Goal: Information Seeking & Learning: Understand process/instructions

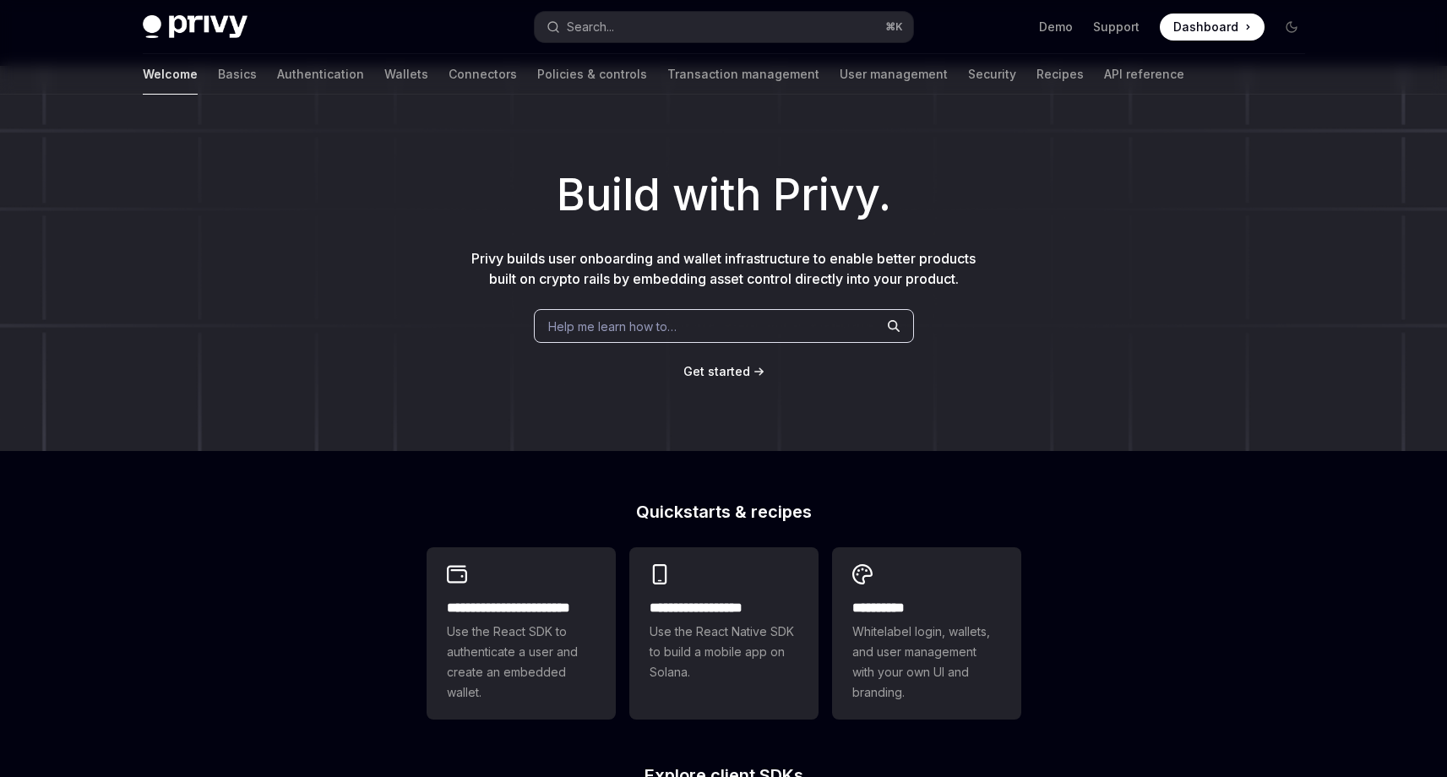
scroll to position [536, 0]
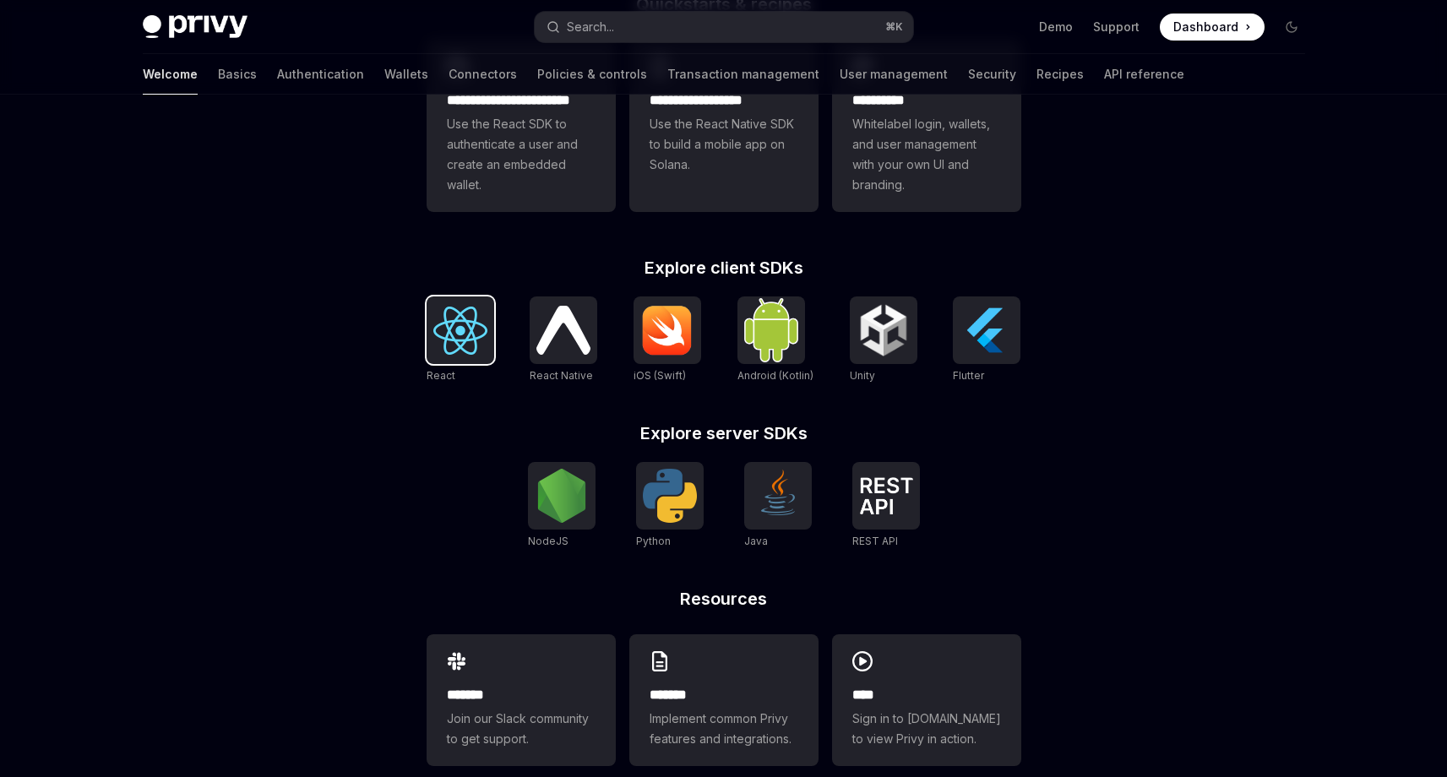
click at [467, 339] on img at bounding box center [460, 331] width 54 height 48
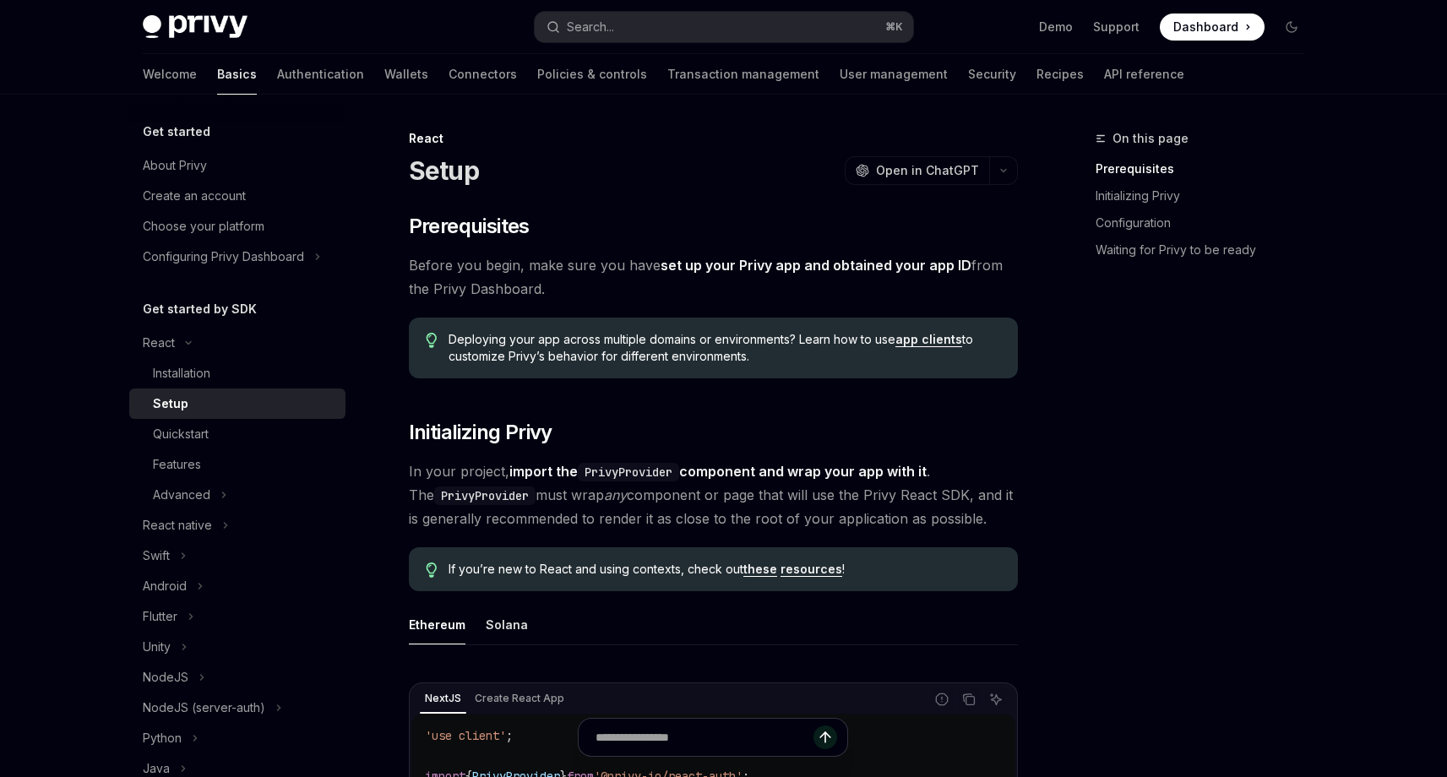
click at [568, 281] on span "Before you begin, make sure you have set up your Privy app and obtained your ap…" at bounding box center [713, 276] width 609 height 47
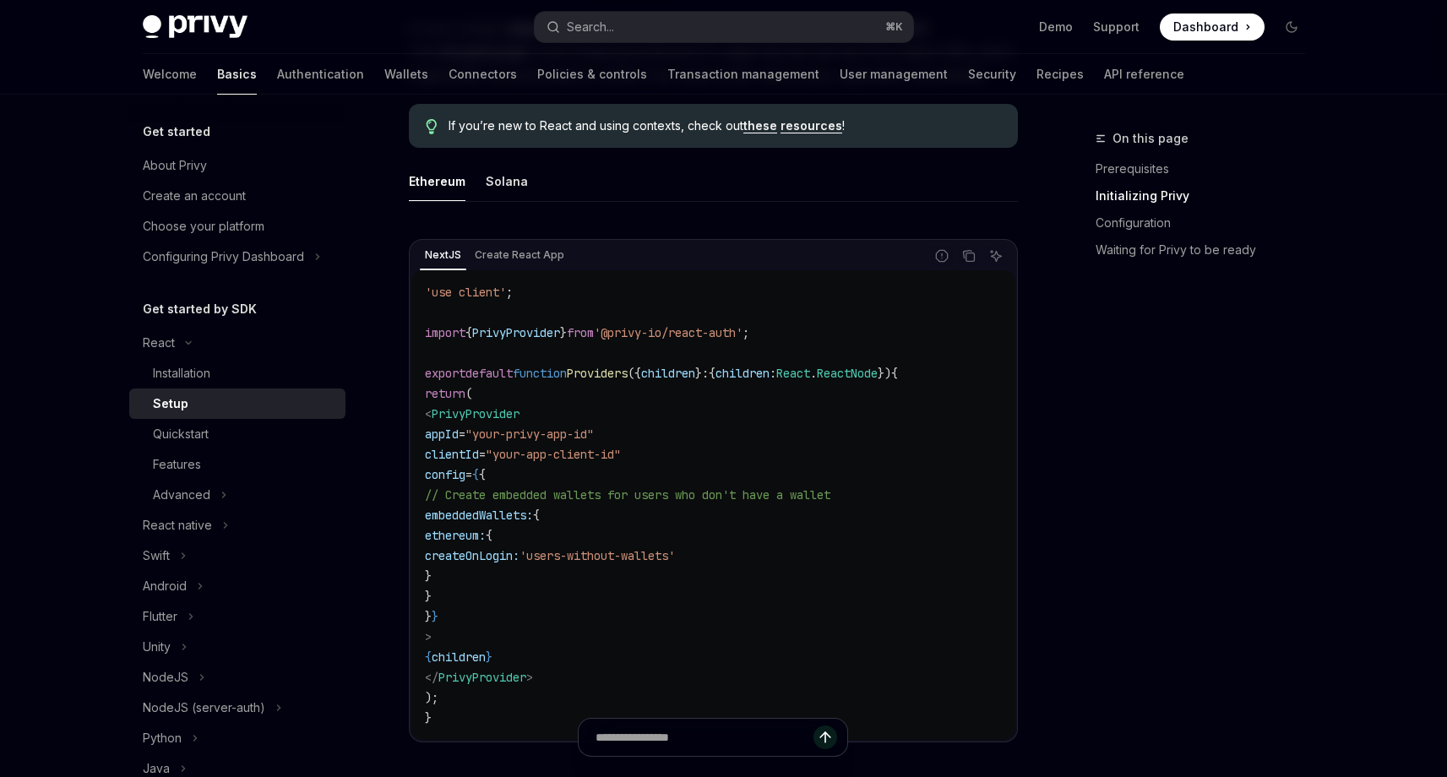
scroll to position [450, 0]
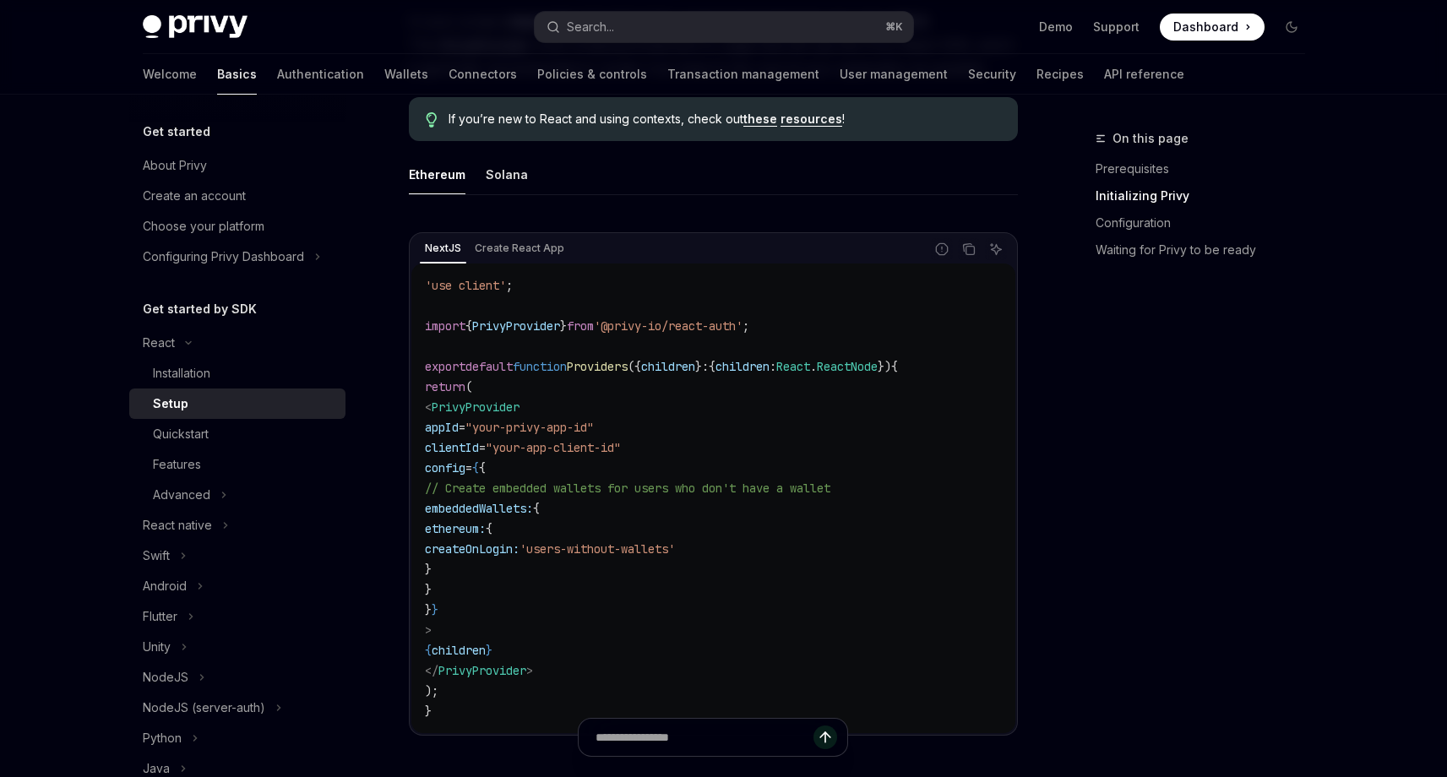
drag, startPoint x: 437, startPoint y: 339, endPoint x: 771, endPoint y: 697, distance: 490.0
click at [771, 697] on code "'use client' ; import { PrivyProvider } from '@privy-io/react-auth' ; export de…" at bounding box center [713, 498] width 577 height 446
click at [729, 639] on code "'use client' ; import { PrivyProvider } from '@privy-io/react-auth' ; export de…" at bounding box center [713, 498] width 577 height 446
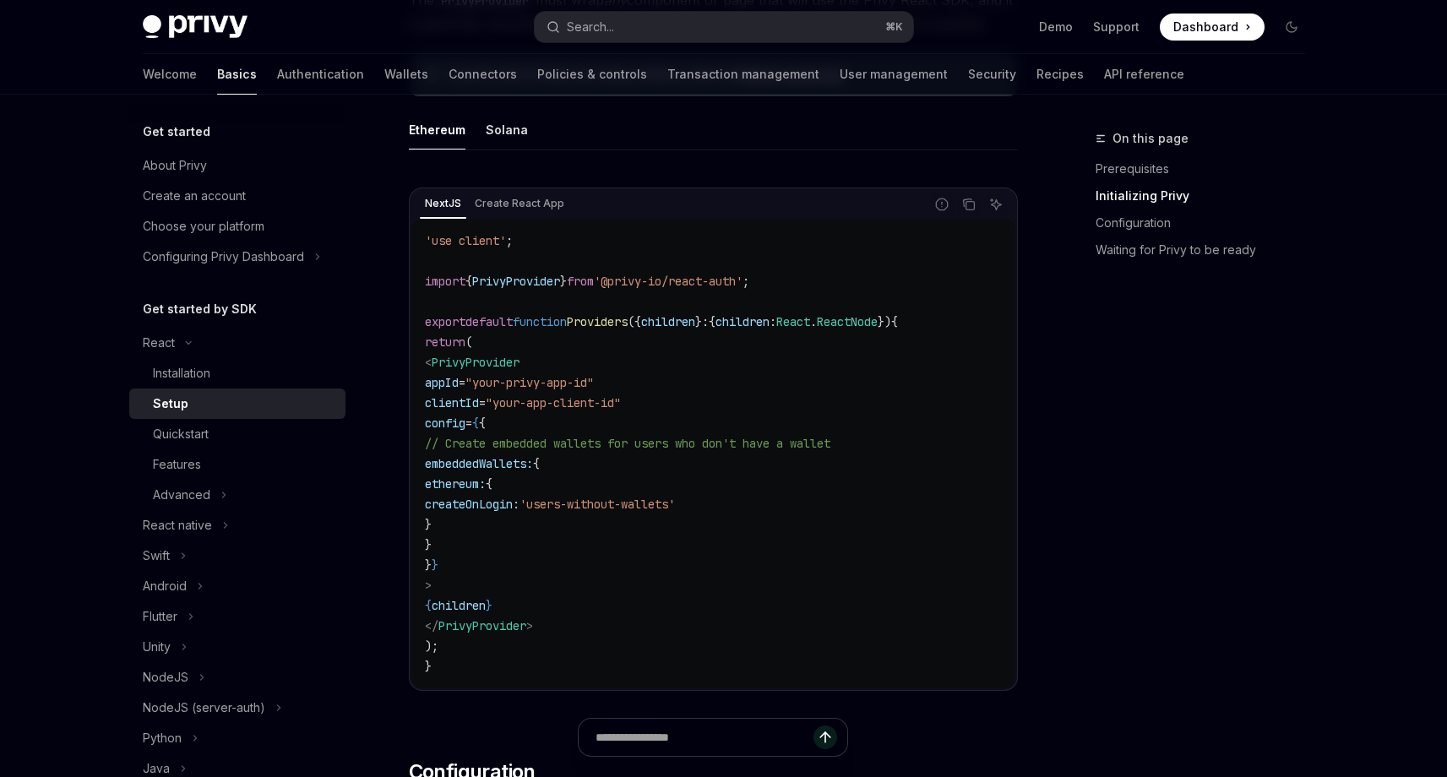
scroll to position [506, 0]
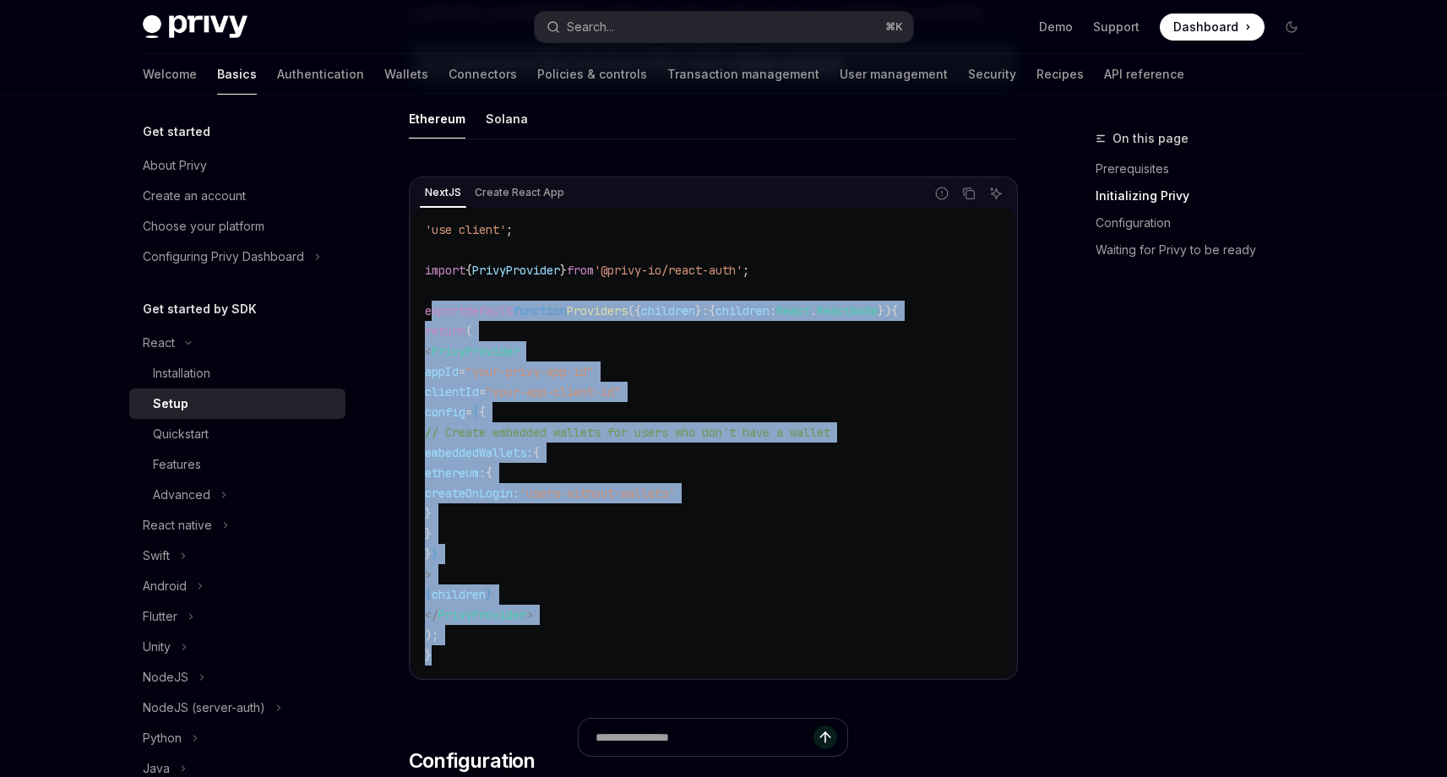
drag, startPoint x: 429, startPoint y: 312, endPoint x: 716, endPoint y: 687, distance: 472.4
click at [716, 687] on div "NextJS Create React App Report incorrect code Copy Ask AI 'use client' ; import…" at bounding box center [713, 433] width 609 height 547
click at [628, 585] on code "'use client' ; import { PrivyProvider } from '@privy-io/react-auth' ; export de…" at bounding box center [713, 443] width 577 height 446
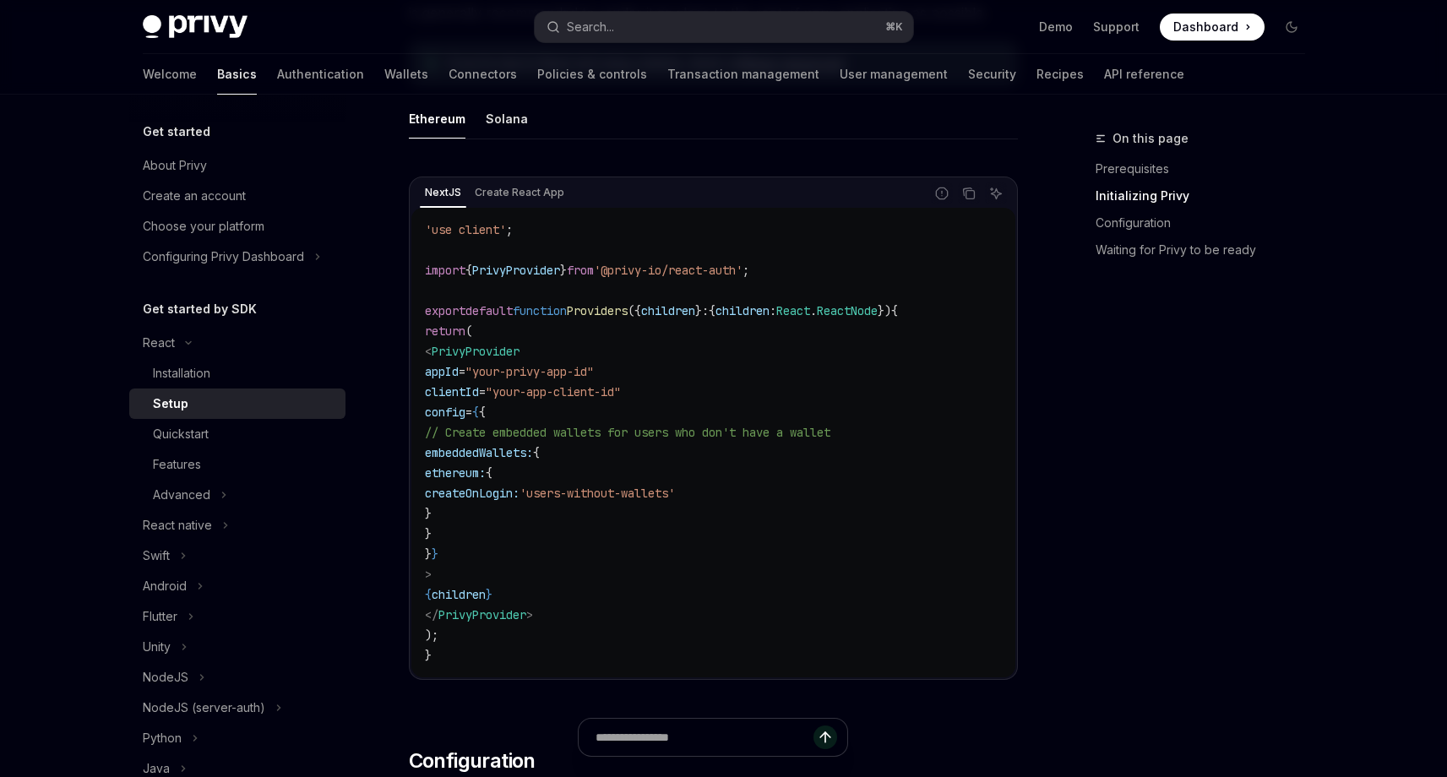
drag, startPoint x: 470, startPoint y: 352, endPoint x: 657, endPoint y: 535, distance: 261.6
click at [657, 535] on code "'use client' ; import { PrivyProvider } from '@privy-io/react-auth' ; export de…" at bounding box center [713, 443] width 577 height 446
click at [650, 530] on code "'use client' ; import { PrivyProvider } from '@privy-io/react-auth' ; export de…" at bounding box center [713, 443] width 577 height 446
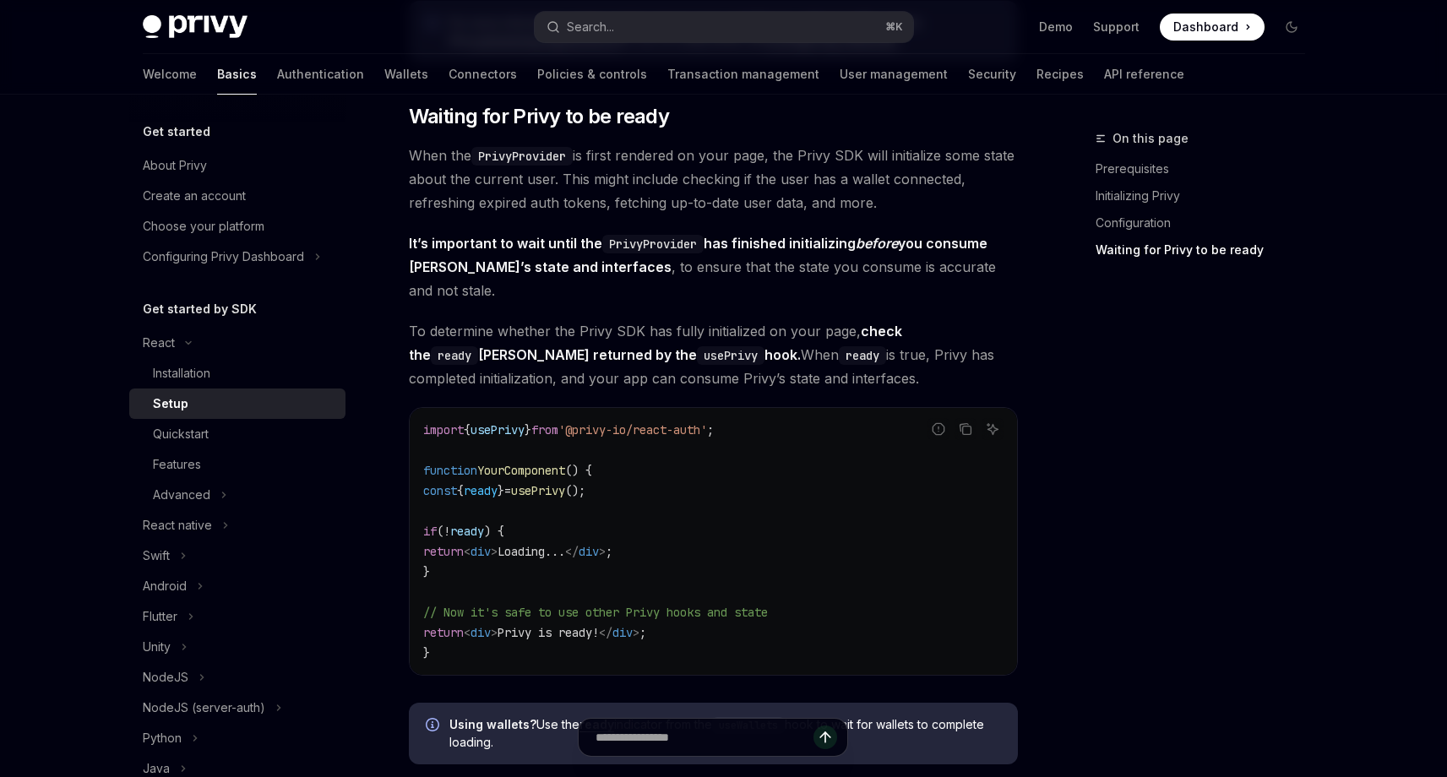
scroll to position [1638, 0]
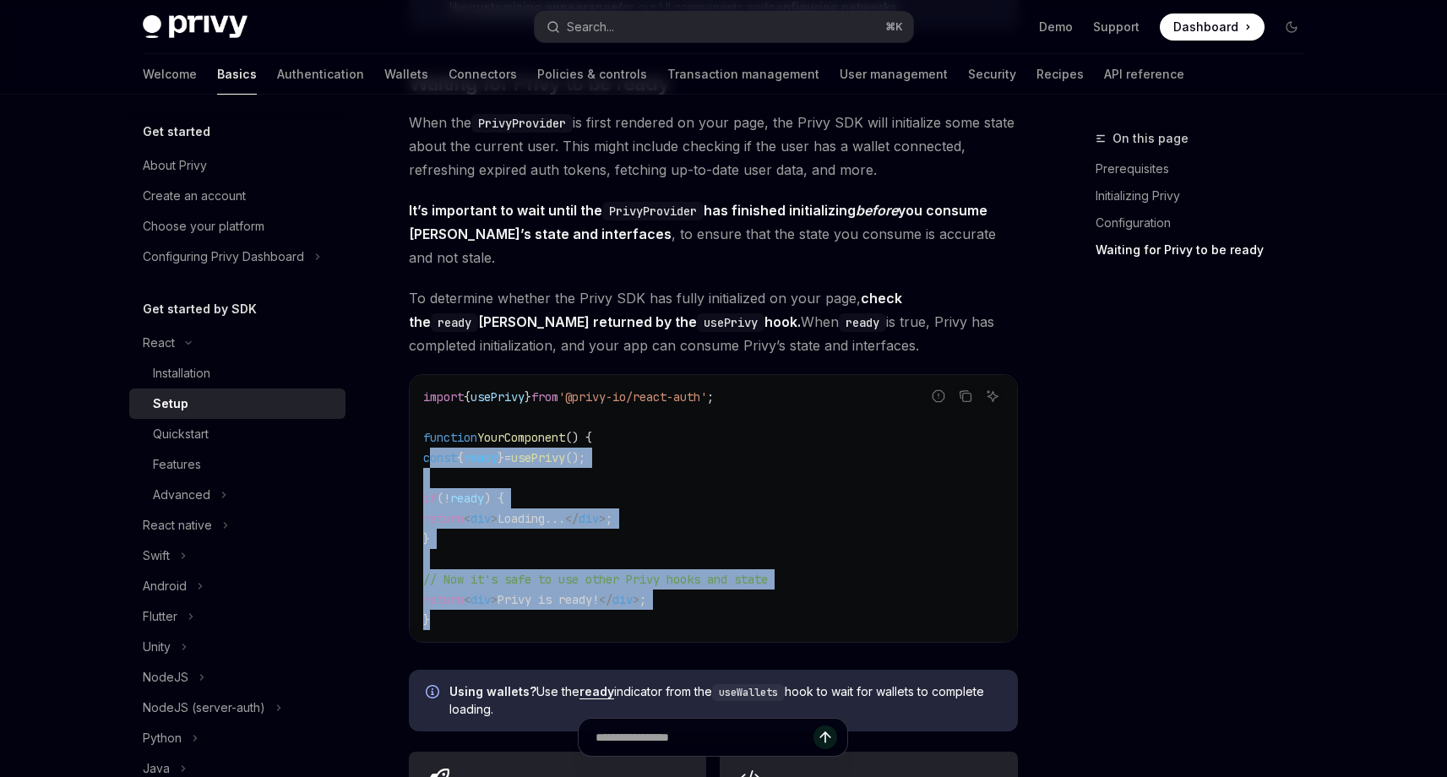
drag, startPoint x: 431, startPoint y: 425, endPoint x: 821, endPoint y: 616, distance: 434.4
click at [821, 616] on div "import { usePrivy } from '@privy-io/react-auth' ; function YourComponent () { c…" at bounding box center [713, 508] width 607 height 267
drag, startPoint x: 786, startPoint y: 594, endPoint x: 635, endPoint y: 411, distance: 236.4
click at [434, 408] on div "import { usePrivy } from '@privy-io/react-auth' ; function YourComponent () { c…" at bounding box center [713, 508] width 607 height 267
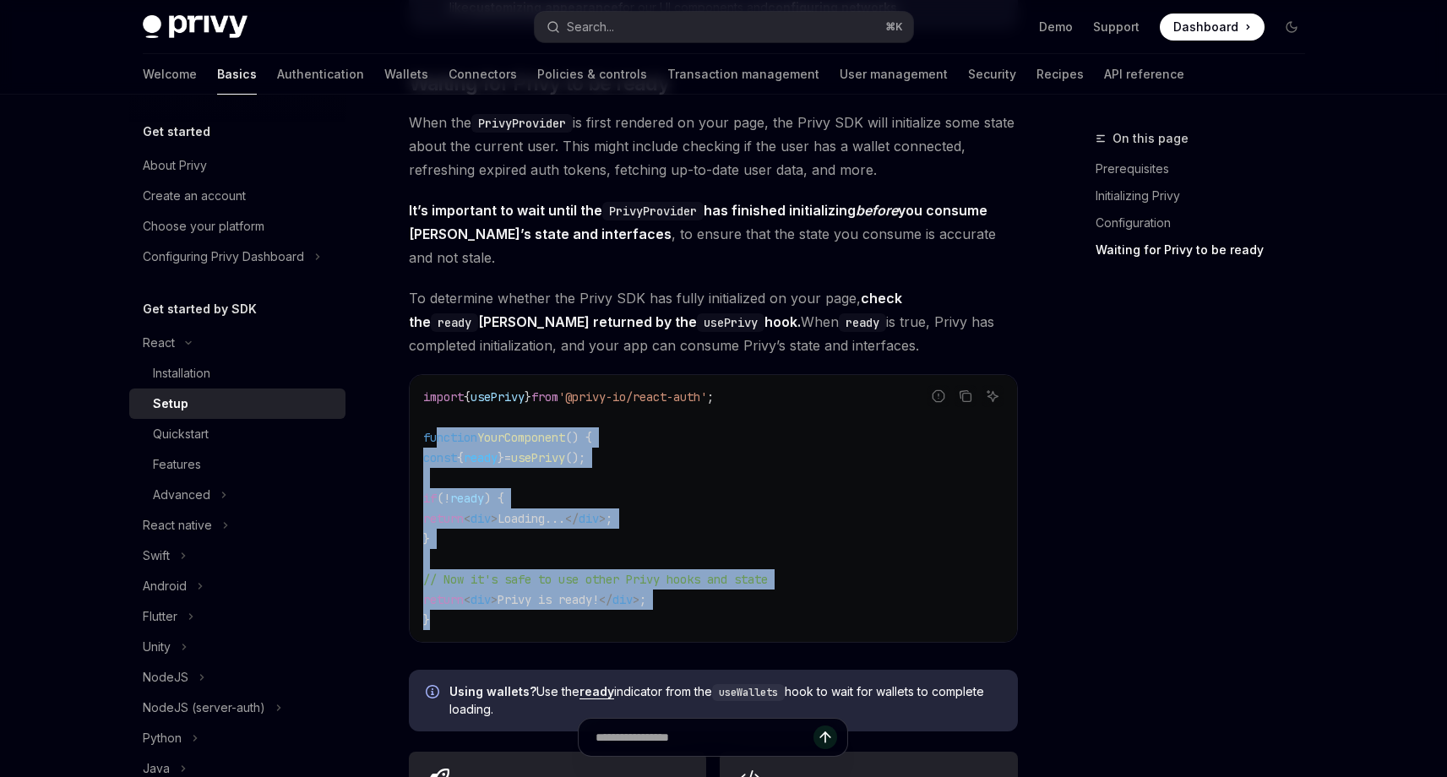
click at [725, 411] on code "import { usePrivy } from '@privy-io/react-auth' ; function YourComponent () { c…" at bounding box center [713, 508] width 580 height 243
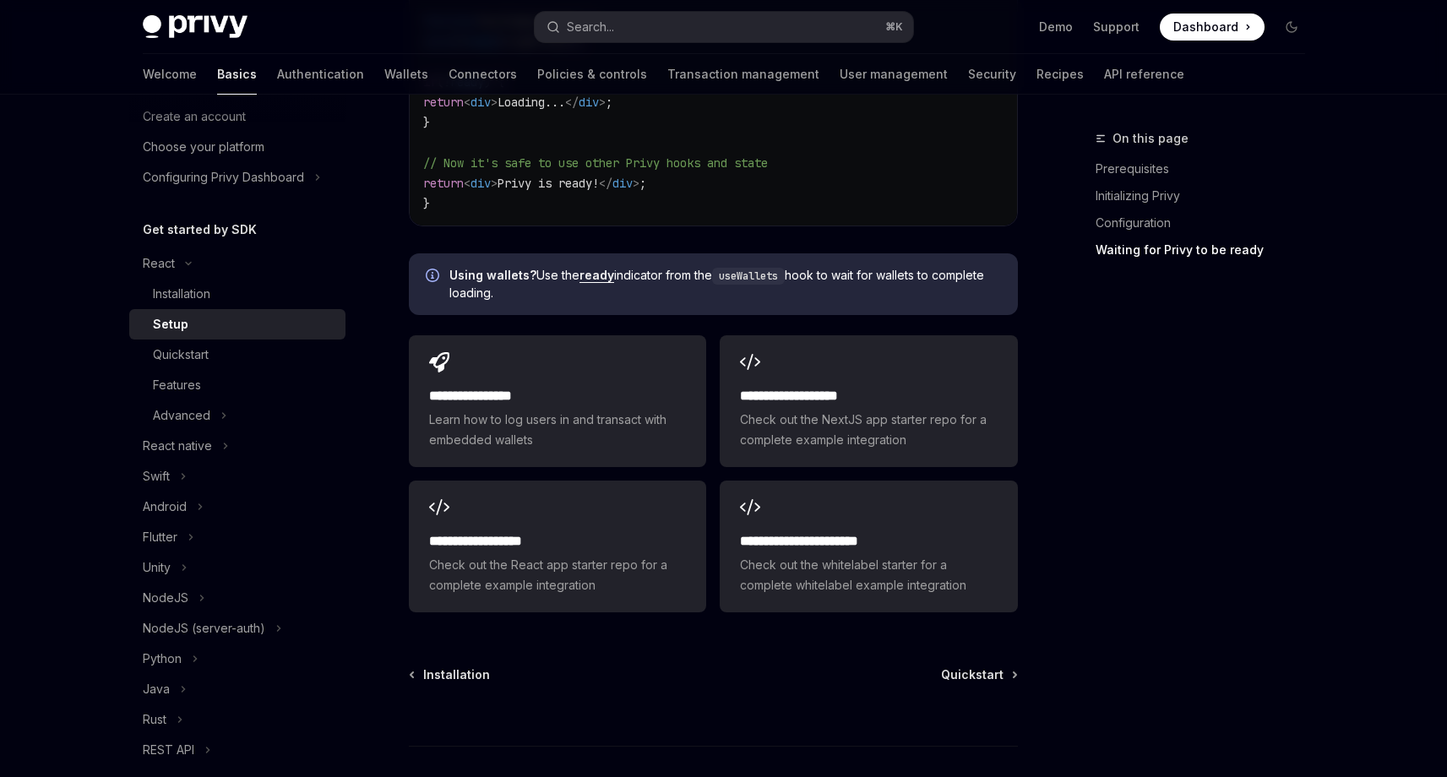
scroll to position [98, 0]
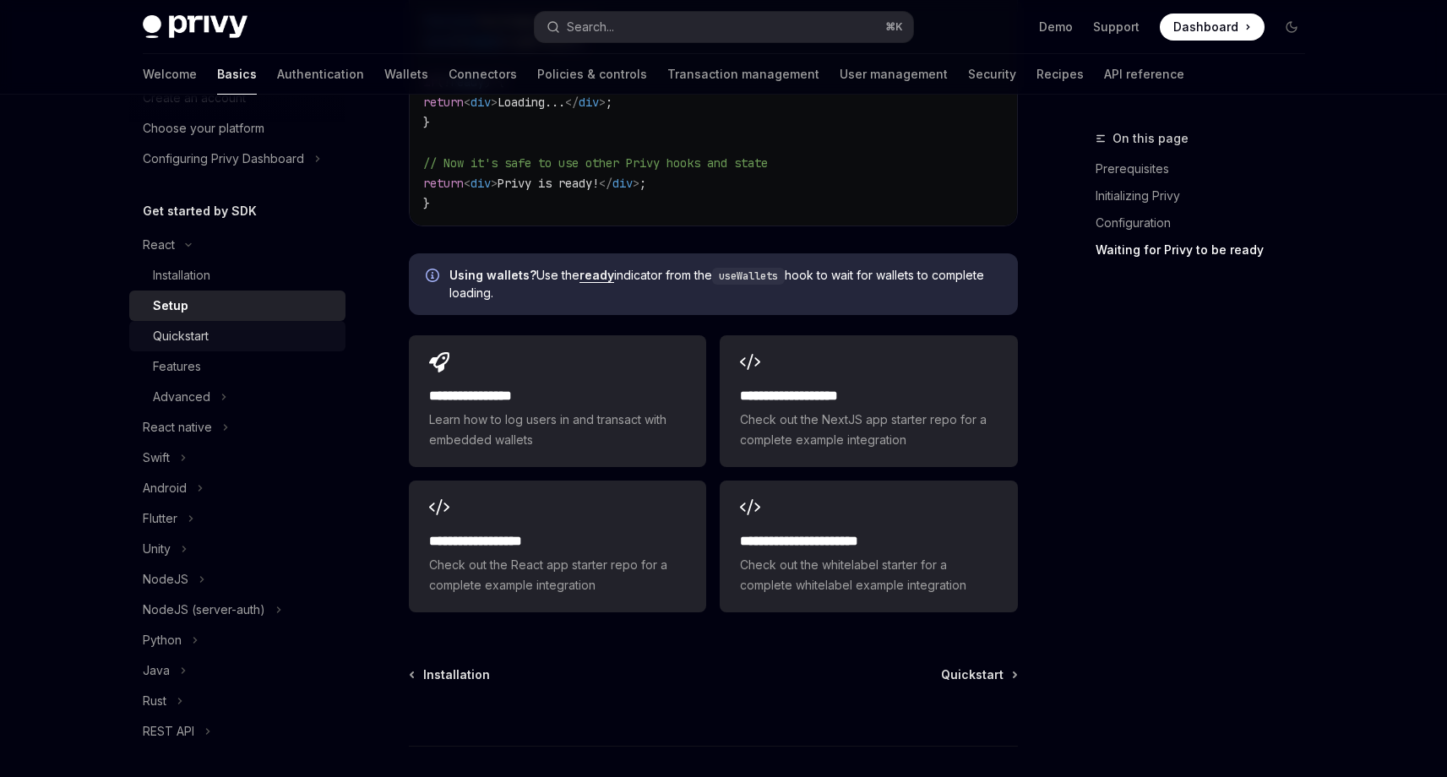
click at [223, 334] on div "Quickstart" at bounding box center [244, 336] width 182 height 20
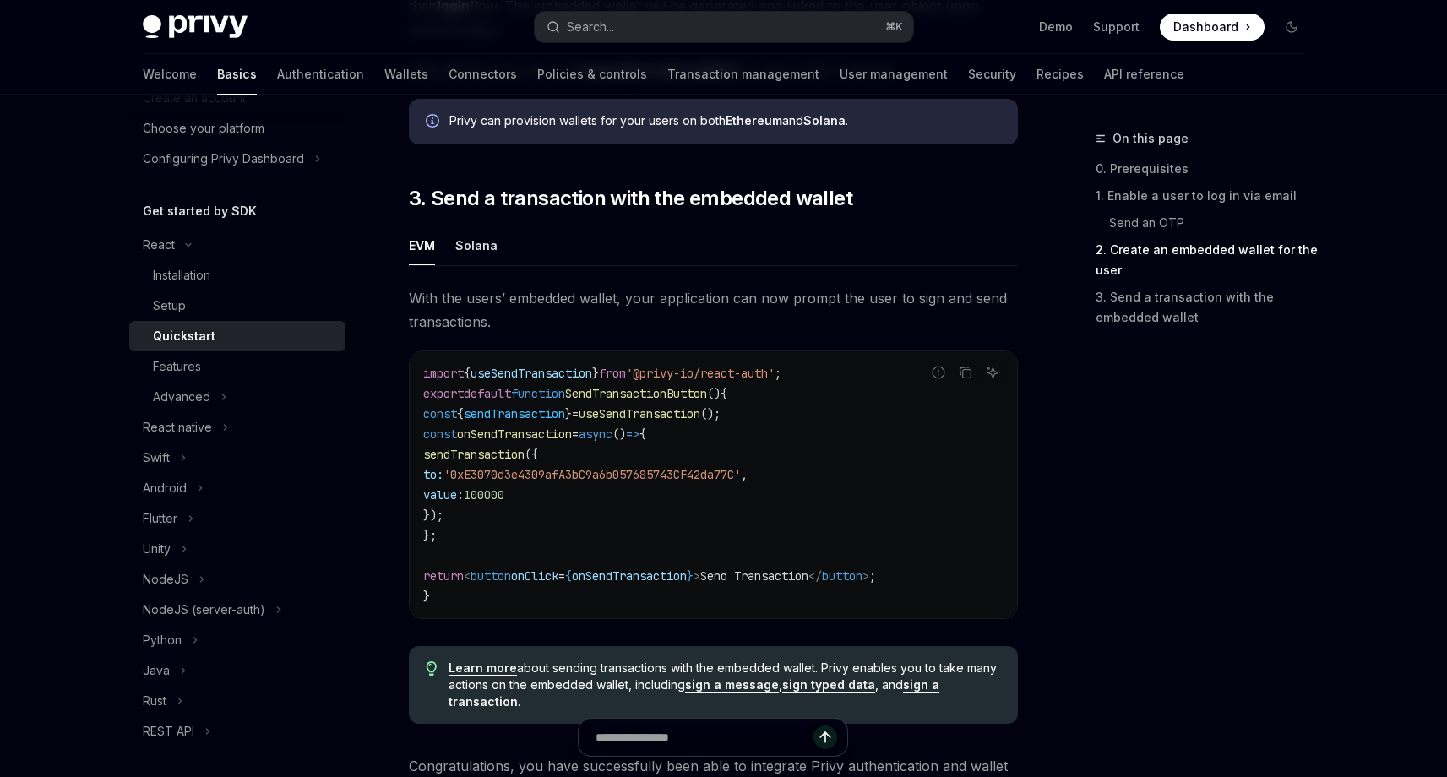
scroll to position [1695, 0]
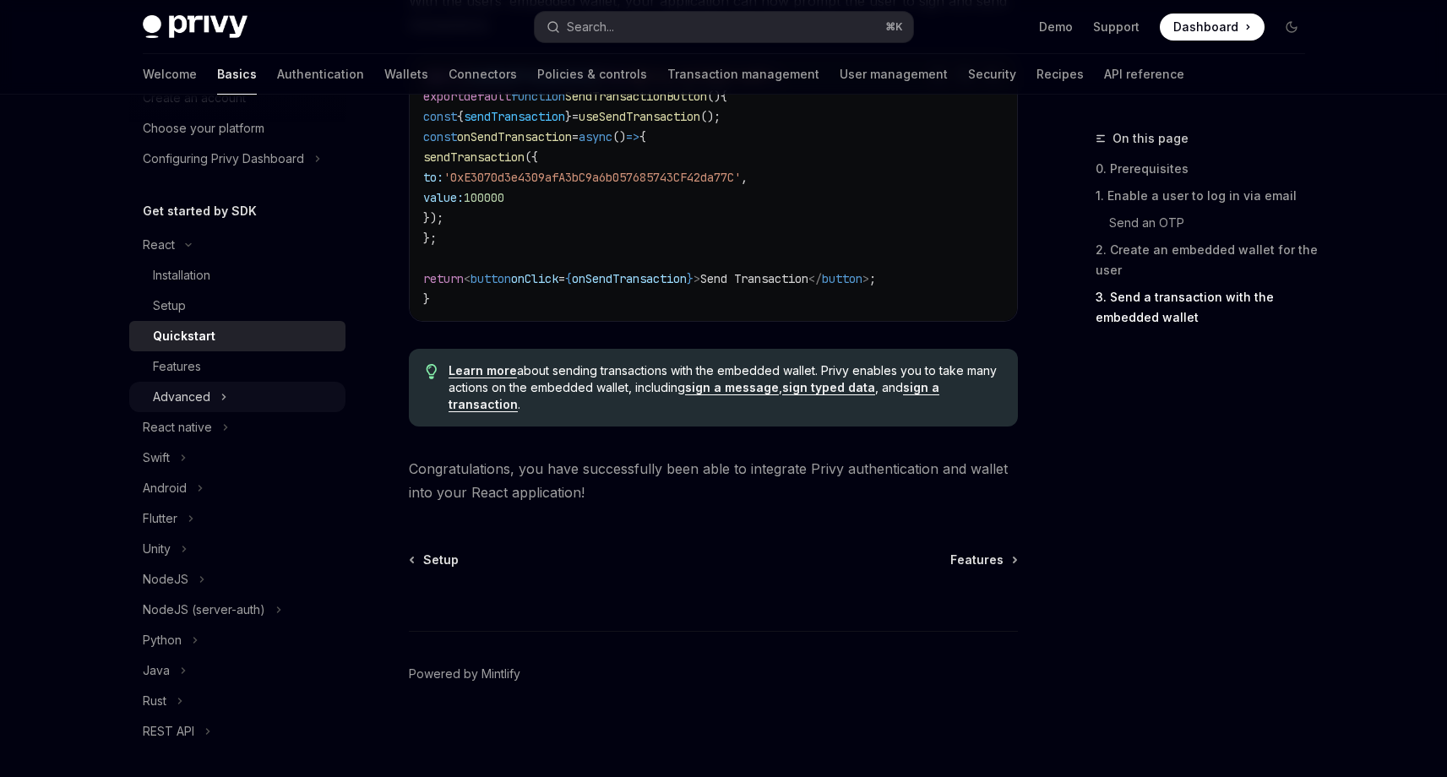
click at [248, 389] on button "Advanced" at bounding box center [237, 397] width 216 height 30
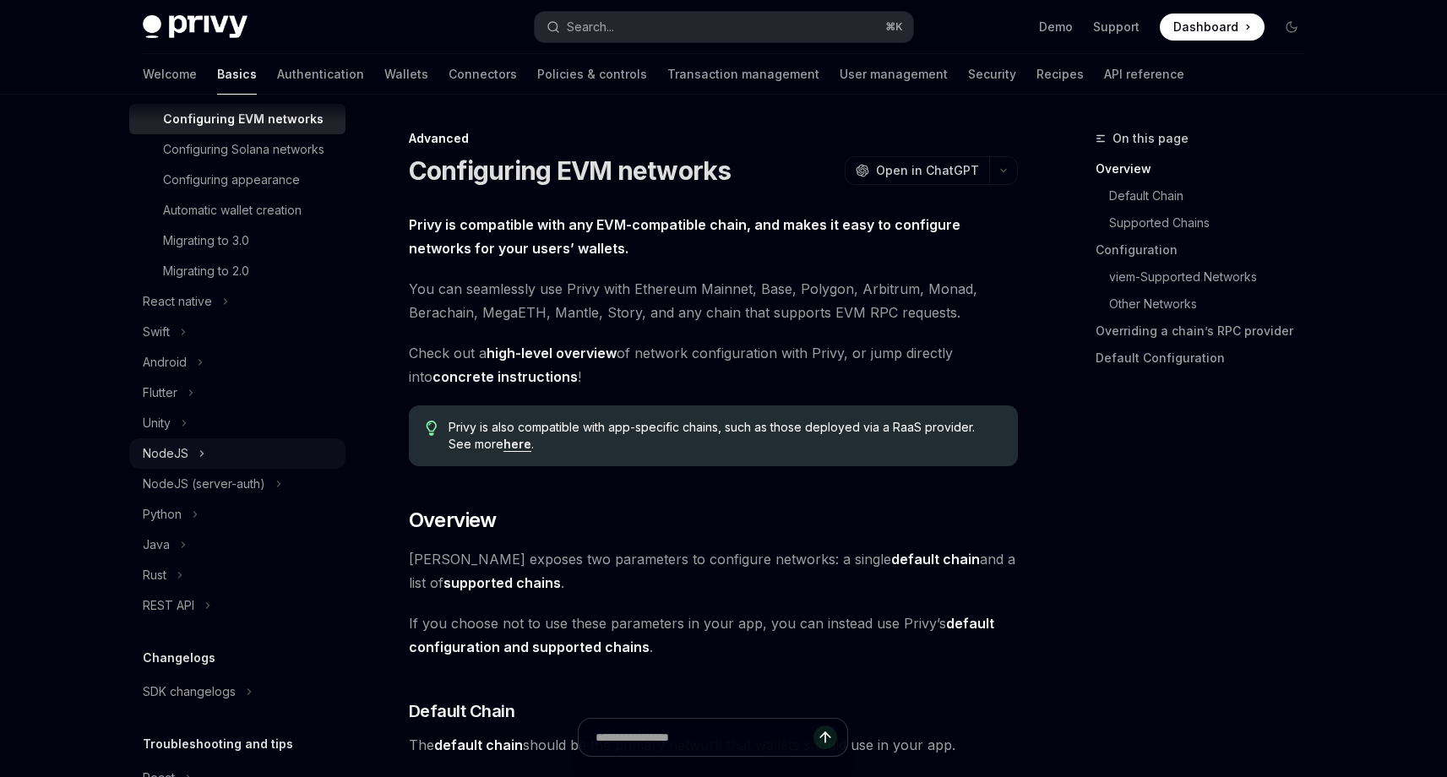
scroll to position [449, 0]
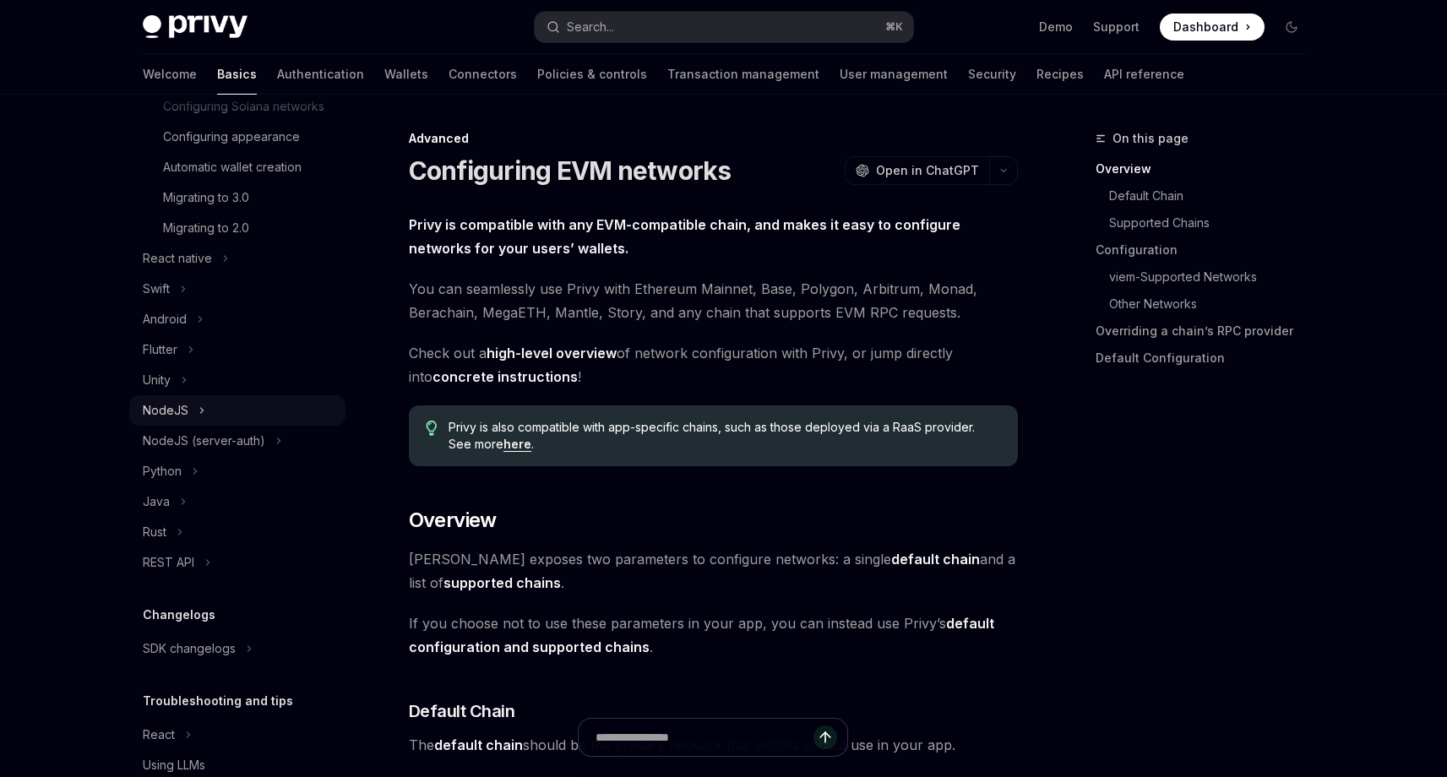
click at [253, 423] on button "NodeJS" at bounding box center [237, 410] width 216 height 30
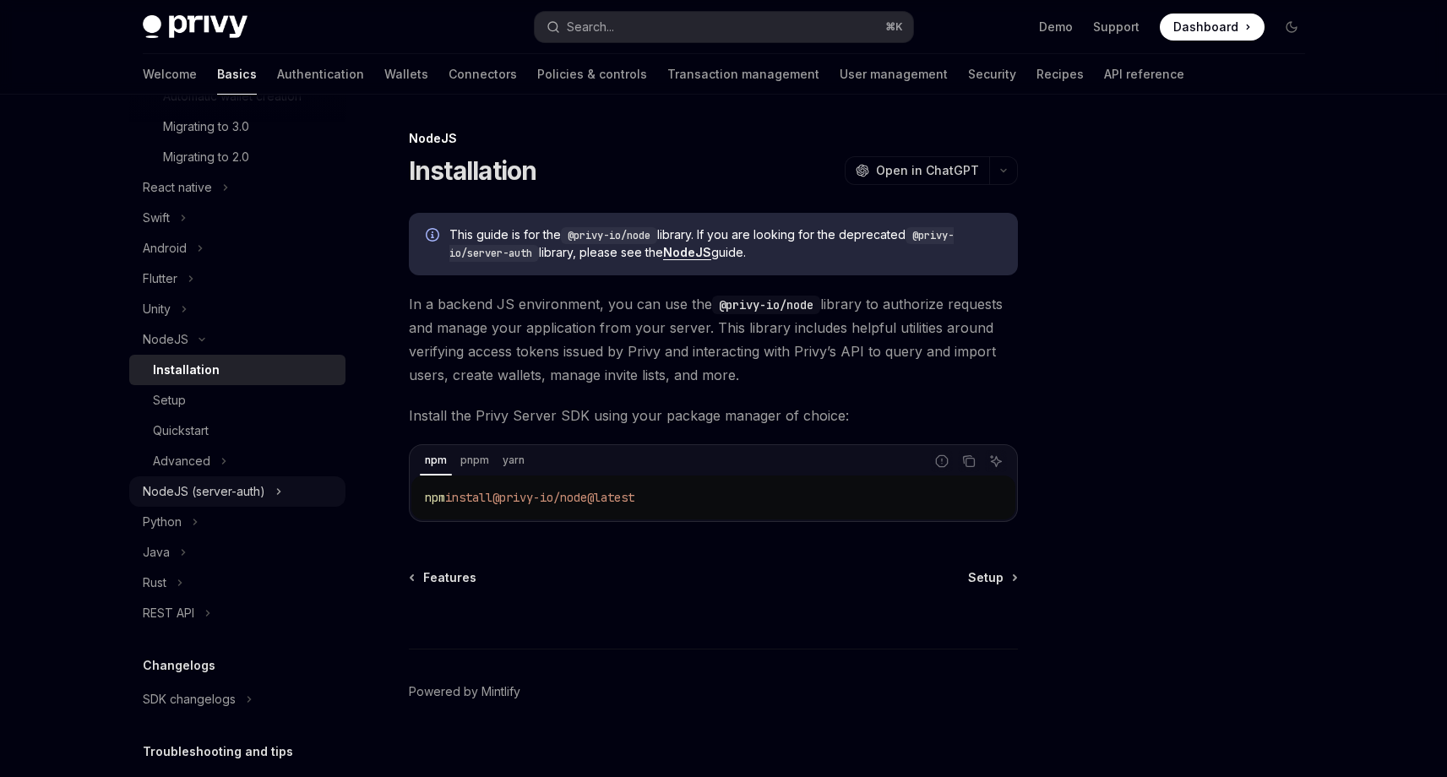
scroll to position [618, 0]
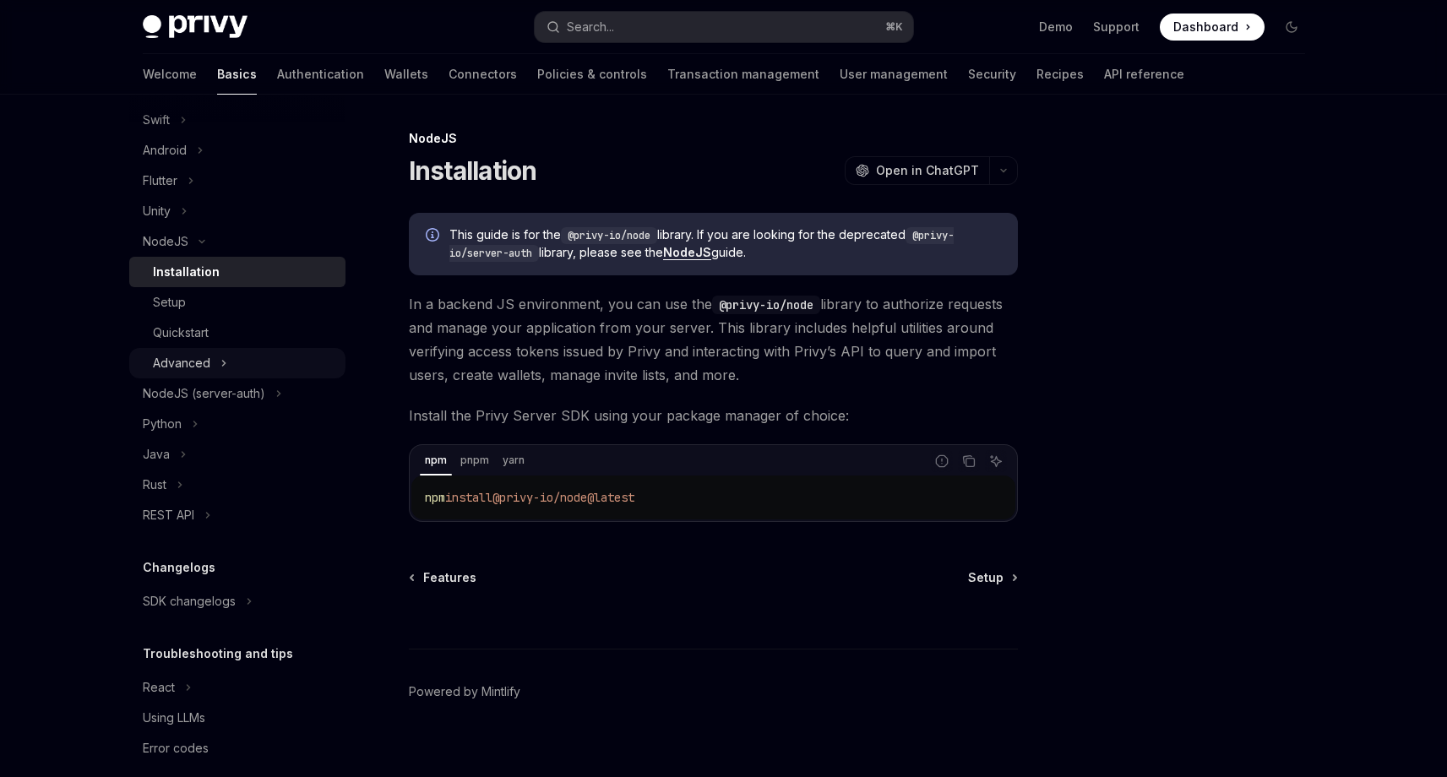
click at [233, 378] on button "Advanced" at bounding box center [237, 363] width 216 height 30
type textarea "*"
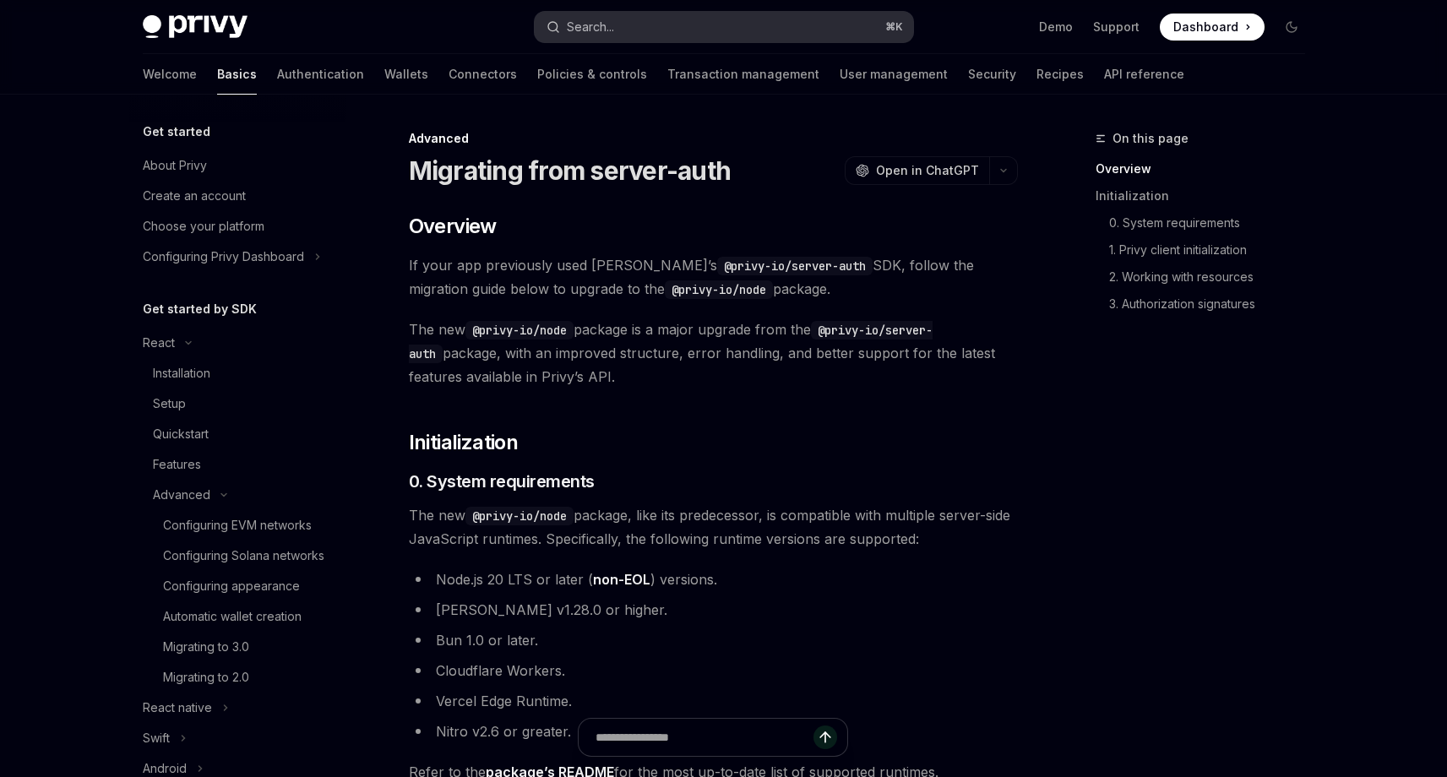
click at [610, 30] on div "Search..." at bounding box center [590, 27] width 47 height 20
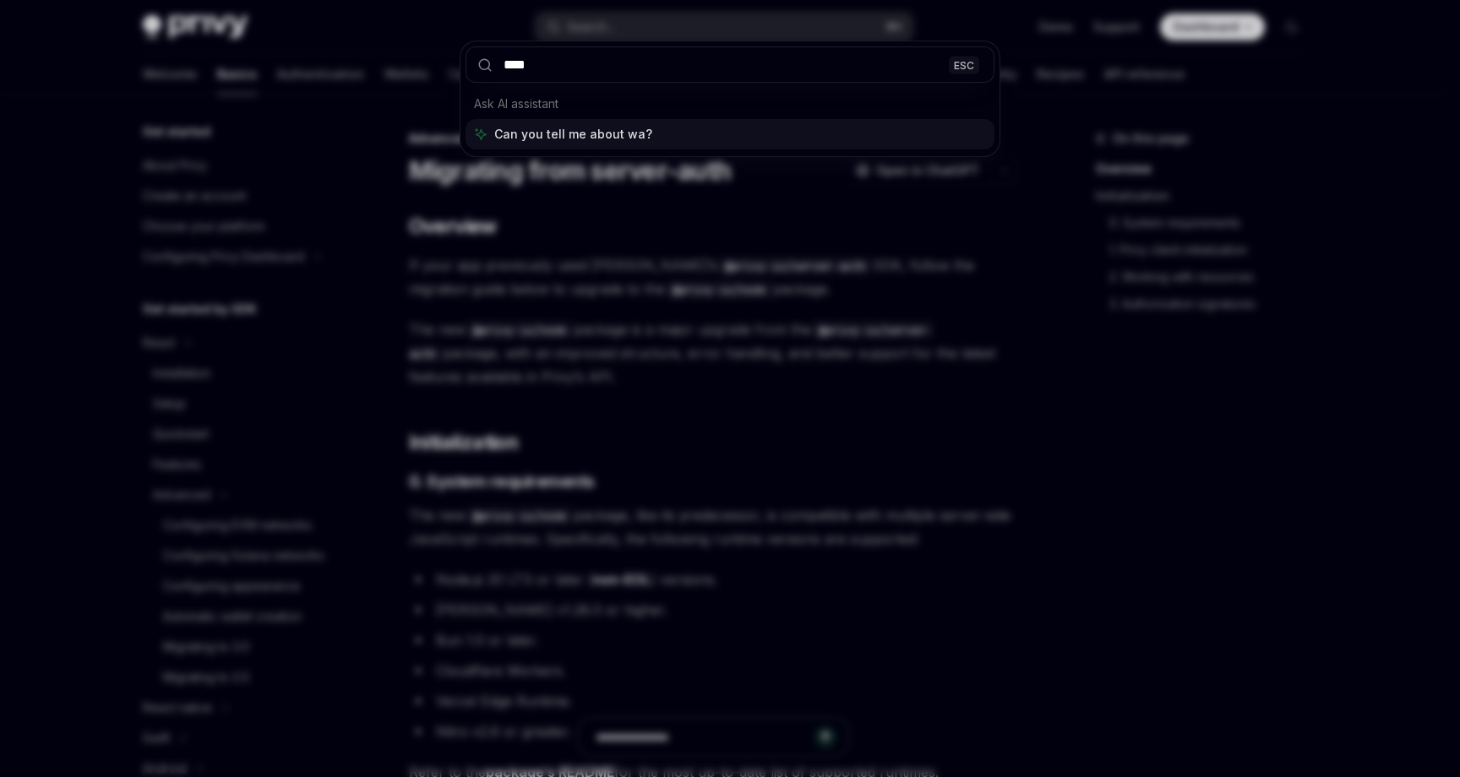
type input "*****"
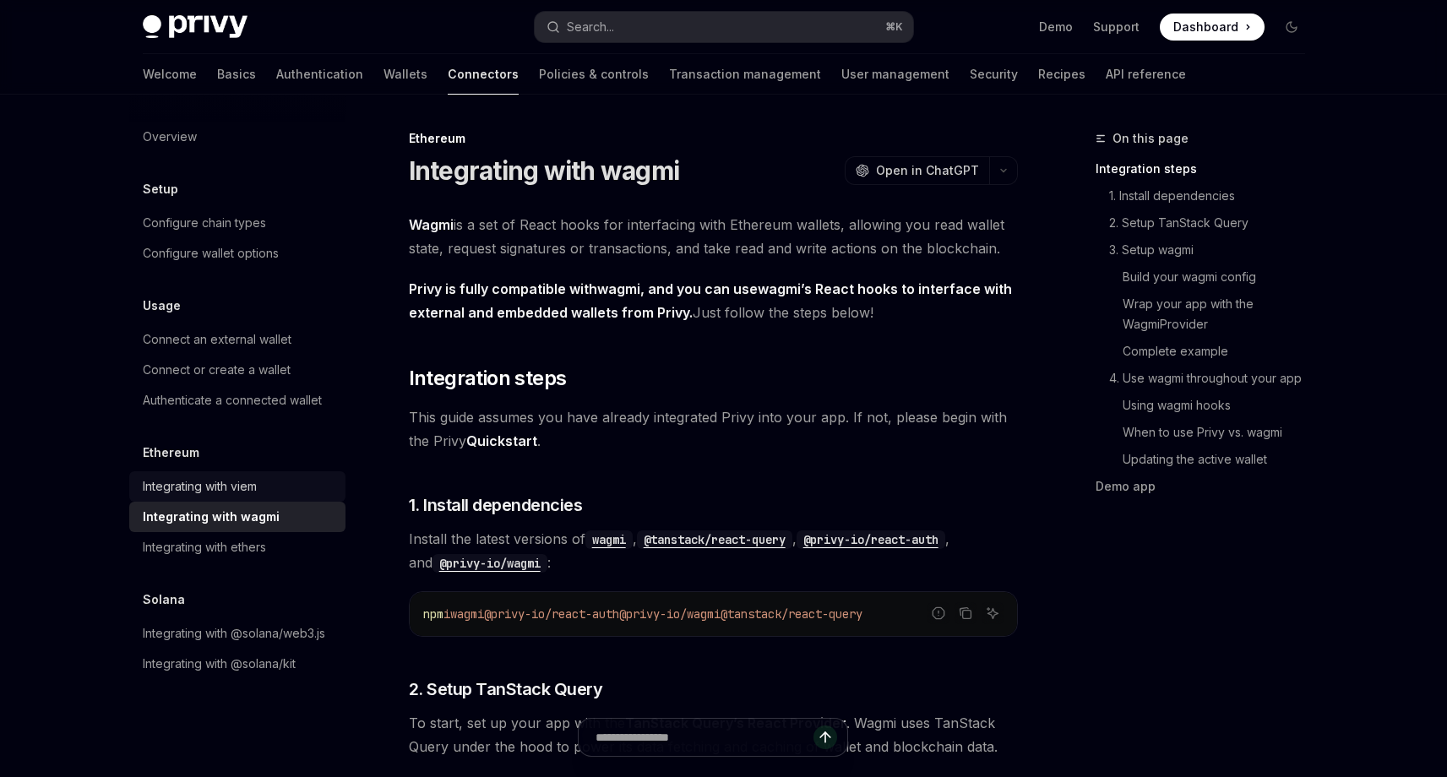
click at [269, 479] on div "Integrating with viem" at bounding box center [239, 486] width 193 height 20
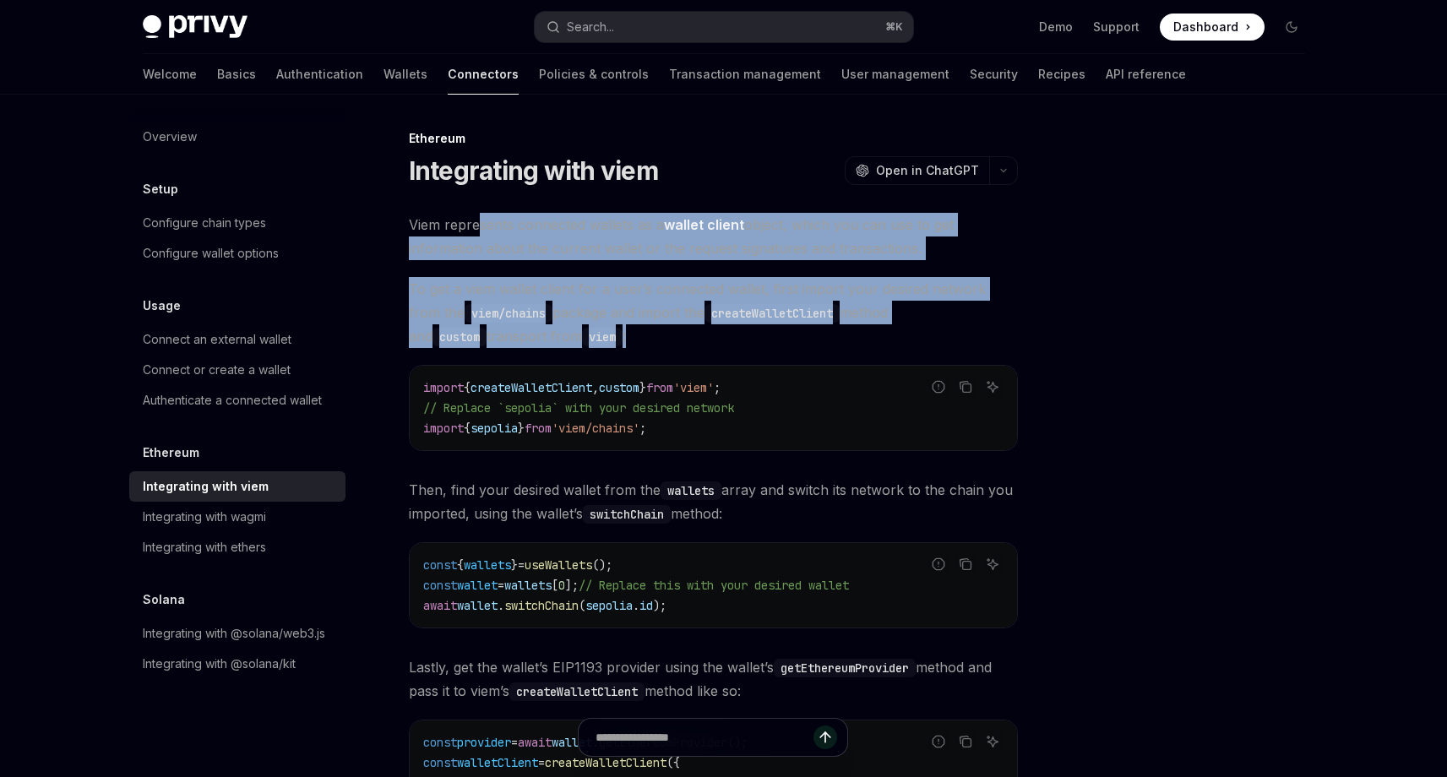
drag, startPoint x: 764, startPoint y: 315, endPoint x: 796, endPoint y: 340, distance: 40.9
click at [796, 340] on div "Viem represents connected wallets as a wallet client object, which you can use …" at bounding box center [713, 577] width 609 height 728
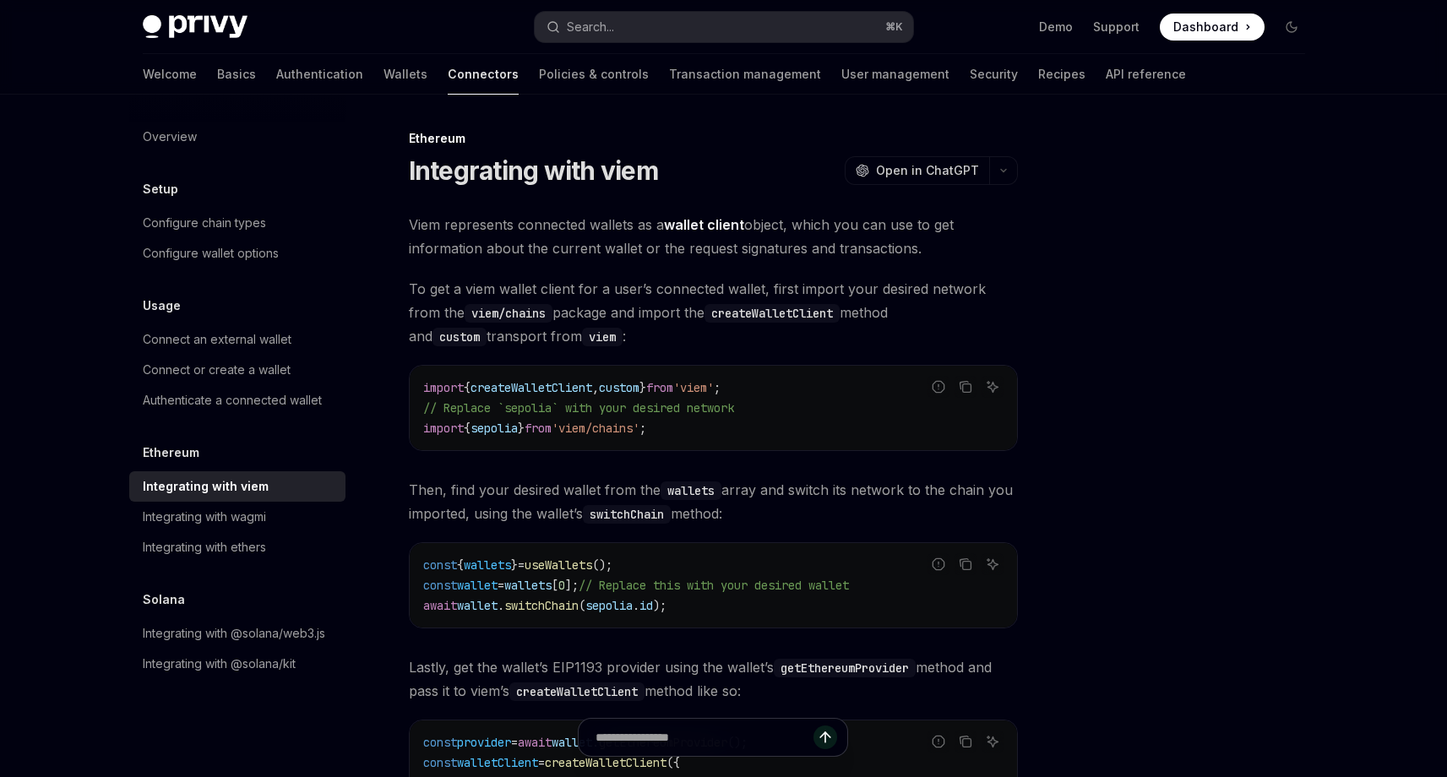
drag, startPoint x: 796, startPoint y: 340, endPoint x: 711, endPoint y: 351, distance: 85.1
click at [796, 342] on span "To get a viem wallet client for a user’s connected wallet, first import your de…" at bounding box center [713, 312] width 609 height 71
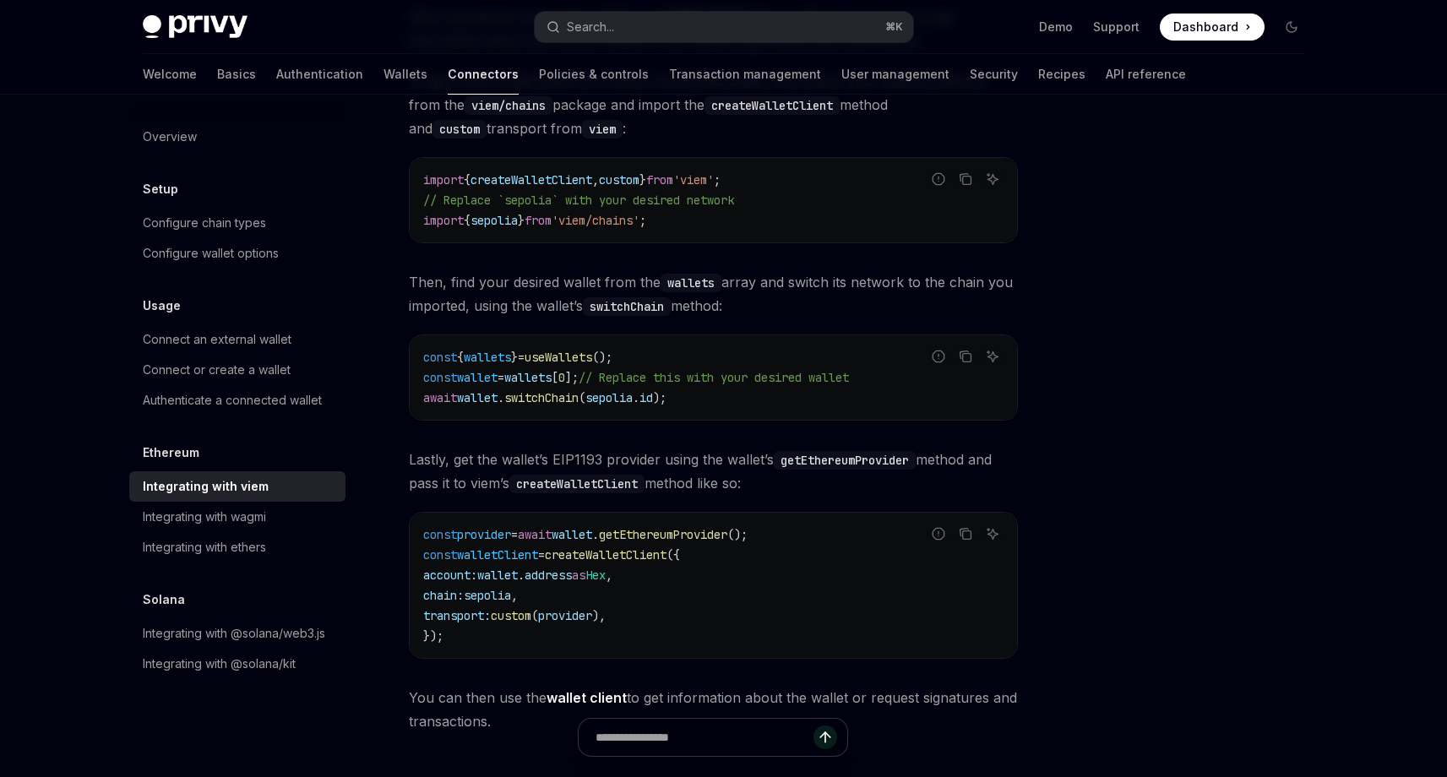
scroll to position [235, 0]
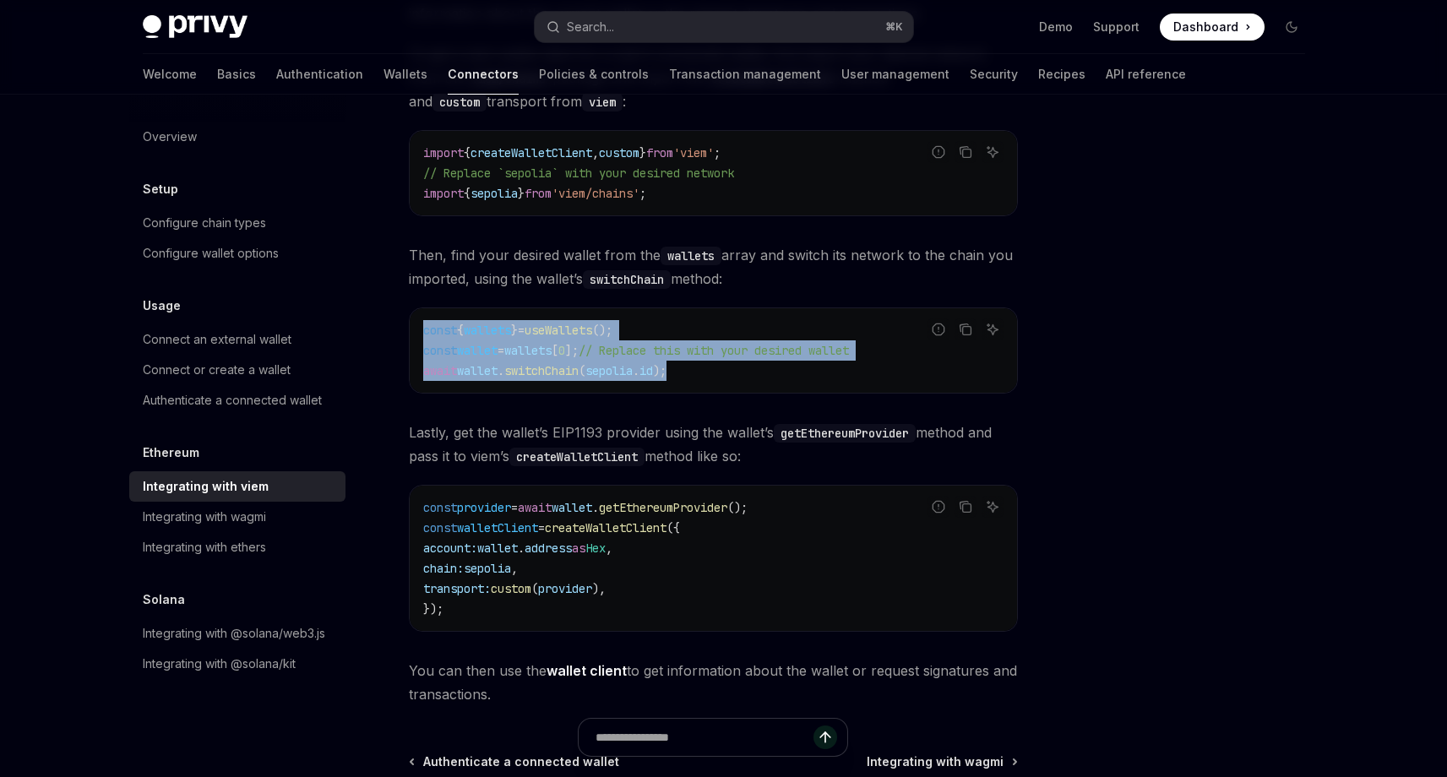
drag, startPoint x: 414, startPoint y: 329, endPoint x: 774, endPoint y: 384, distance: 364.1
click at [774, 384] on div "const { wallets } = useWallets (); const wallet = wallets [ 0 ]; // Replace thi…" at bounding box center [713, 350] width 607 height 84
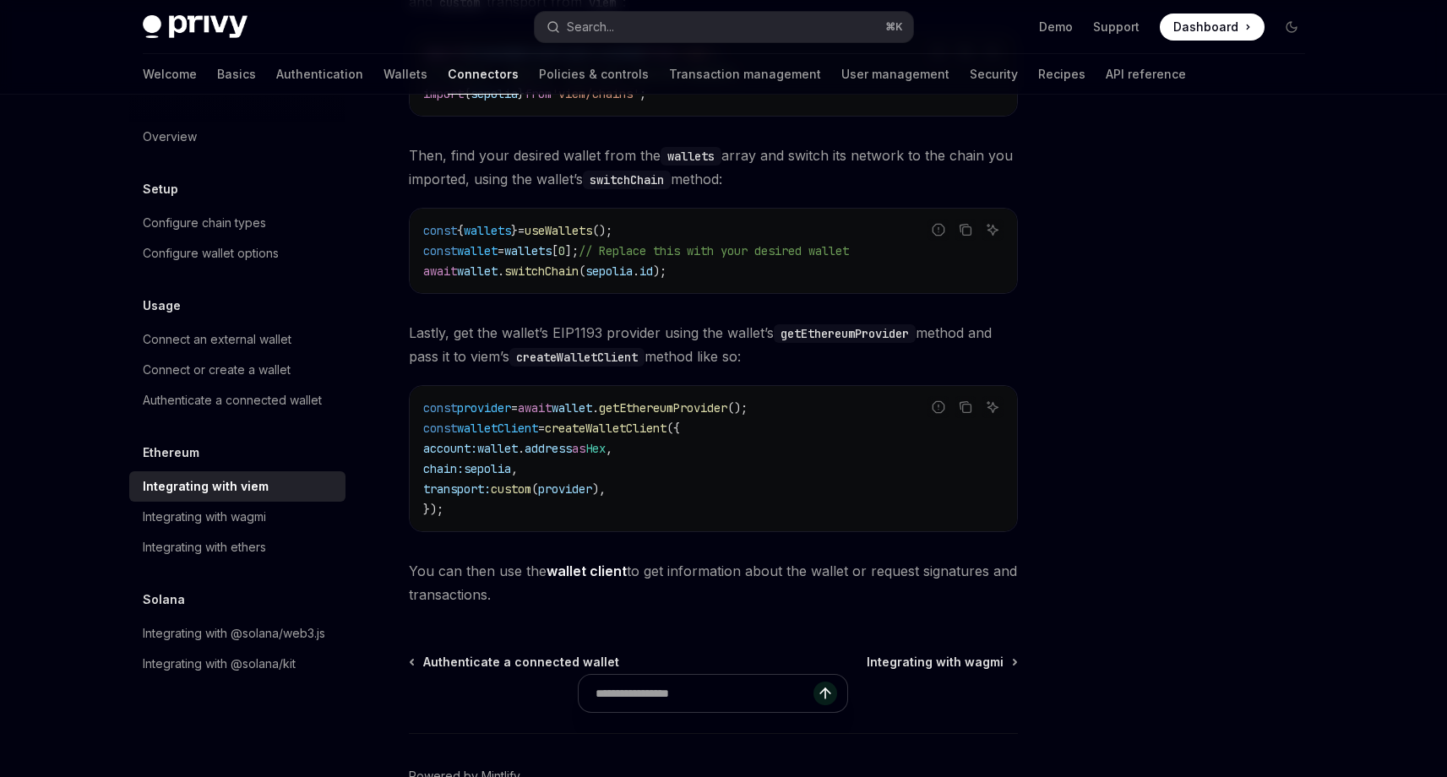
scroll to position [354, 0]
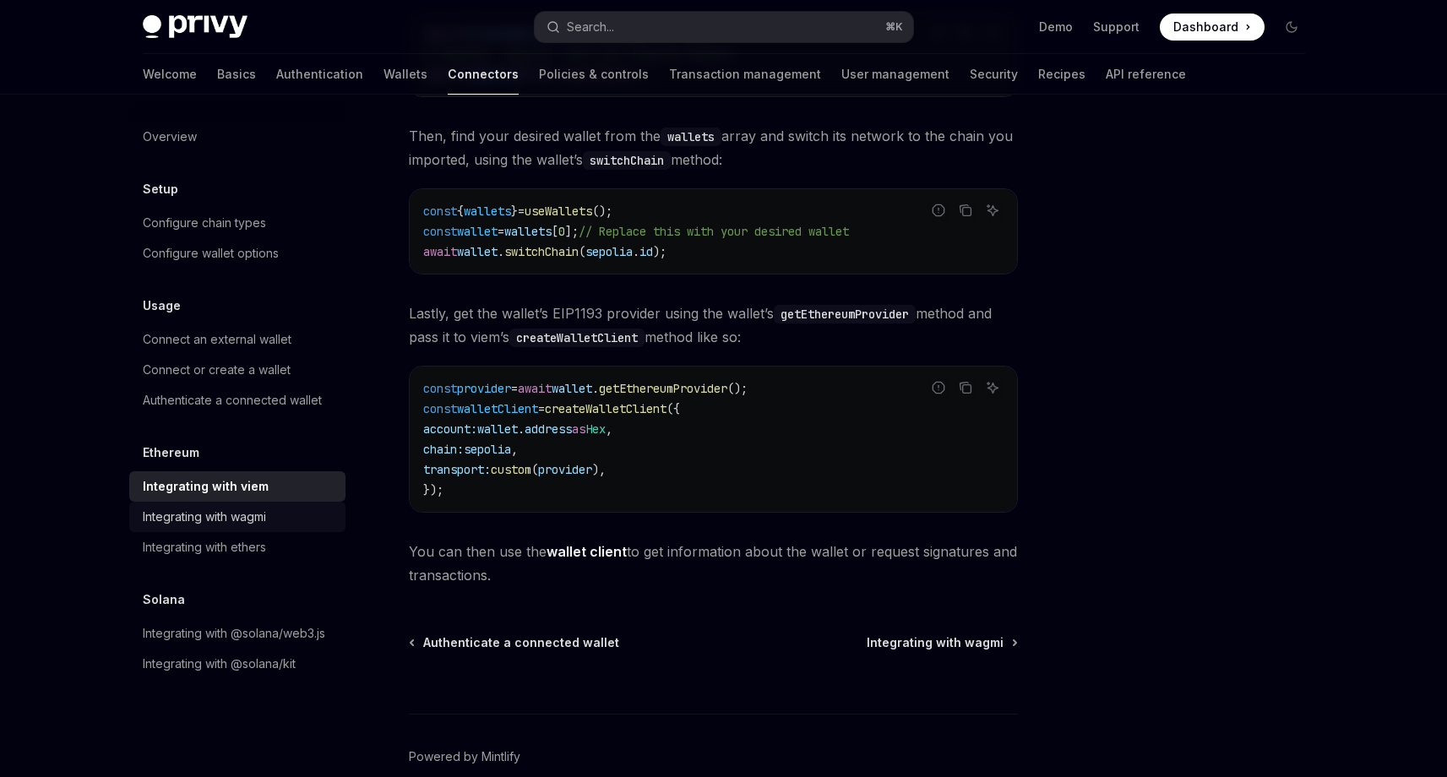
click at [237, 509] on div "Integrating with wagmi" at bounding box center [204, 517] width 123 height 20
type textarea "*"
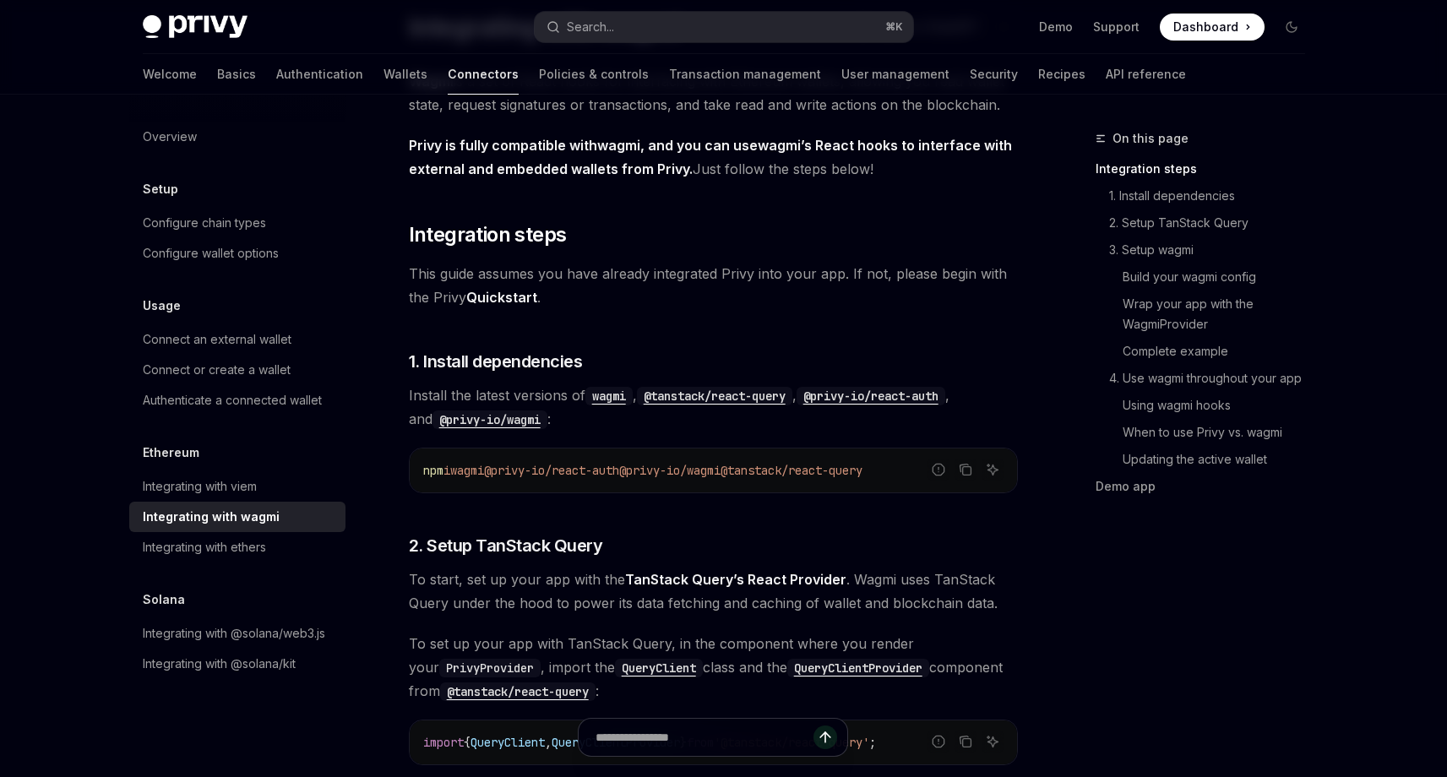
scroll to position [160, 0]
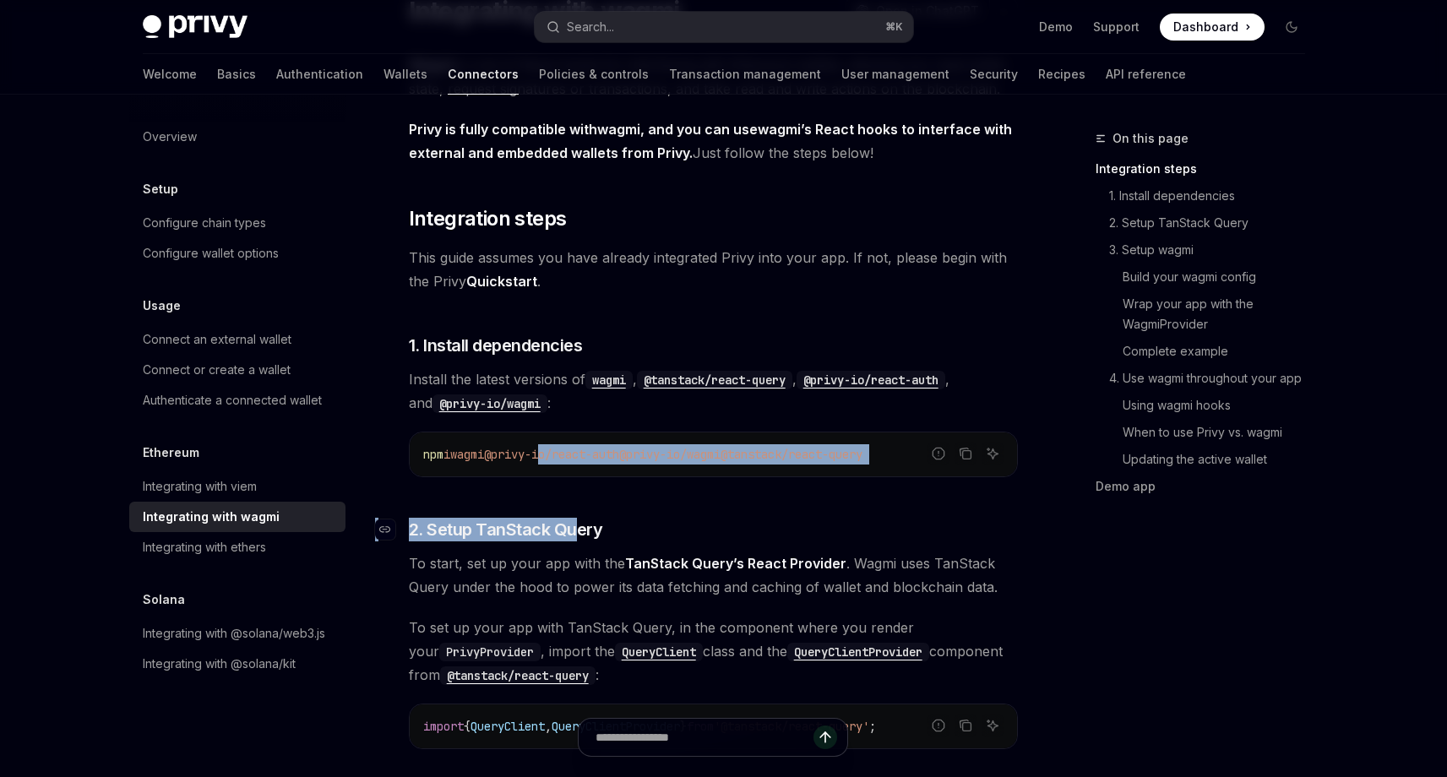
drag, startPoint x: 703, startPoint y: 460, endPoint x: 585, endPoint y: 538, distance: 141.5
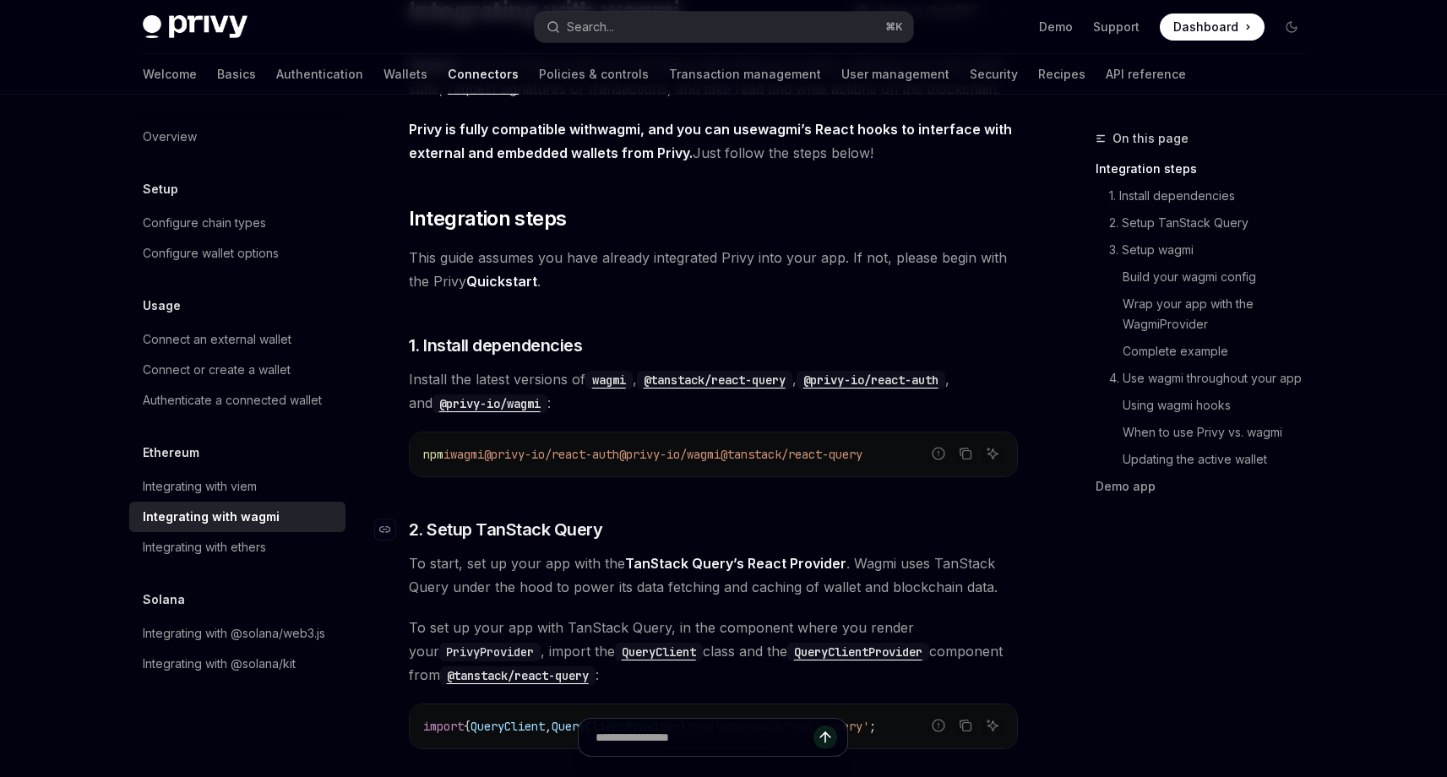
click at [595, 535] on span "2. Setup TanStack Query" at bounding box center [506, 530] width 194 height 24
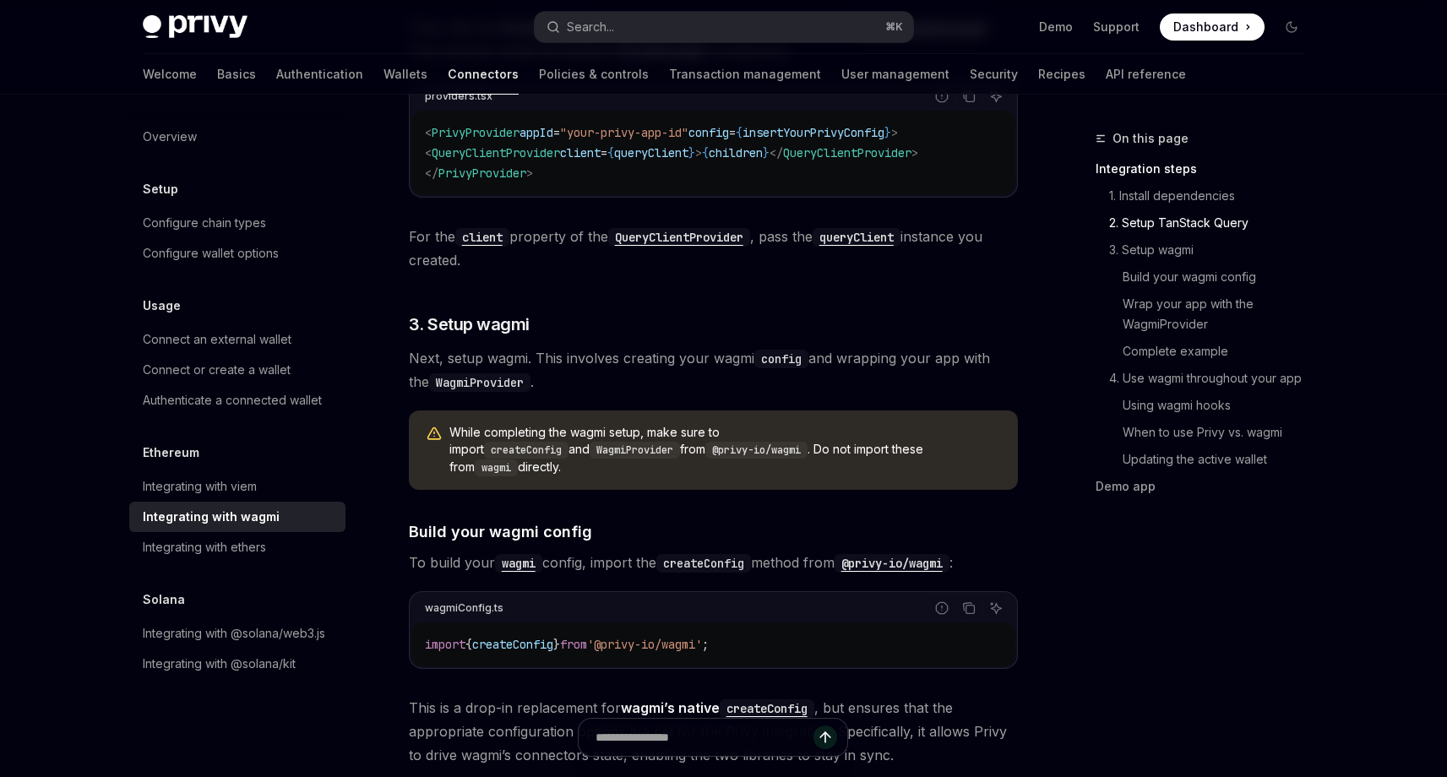
scroll to position [1039, 0]
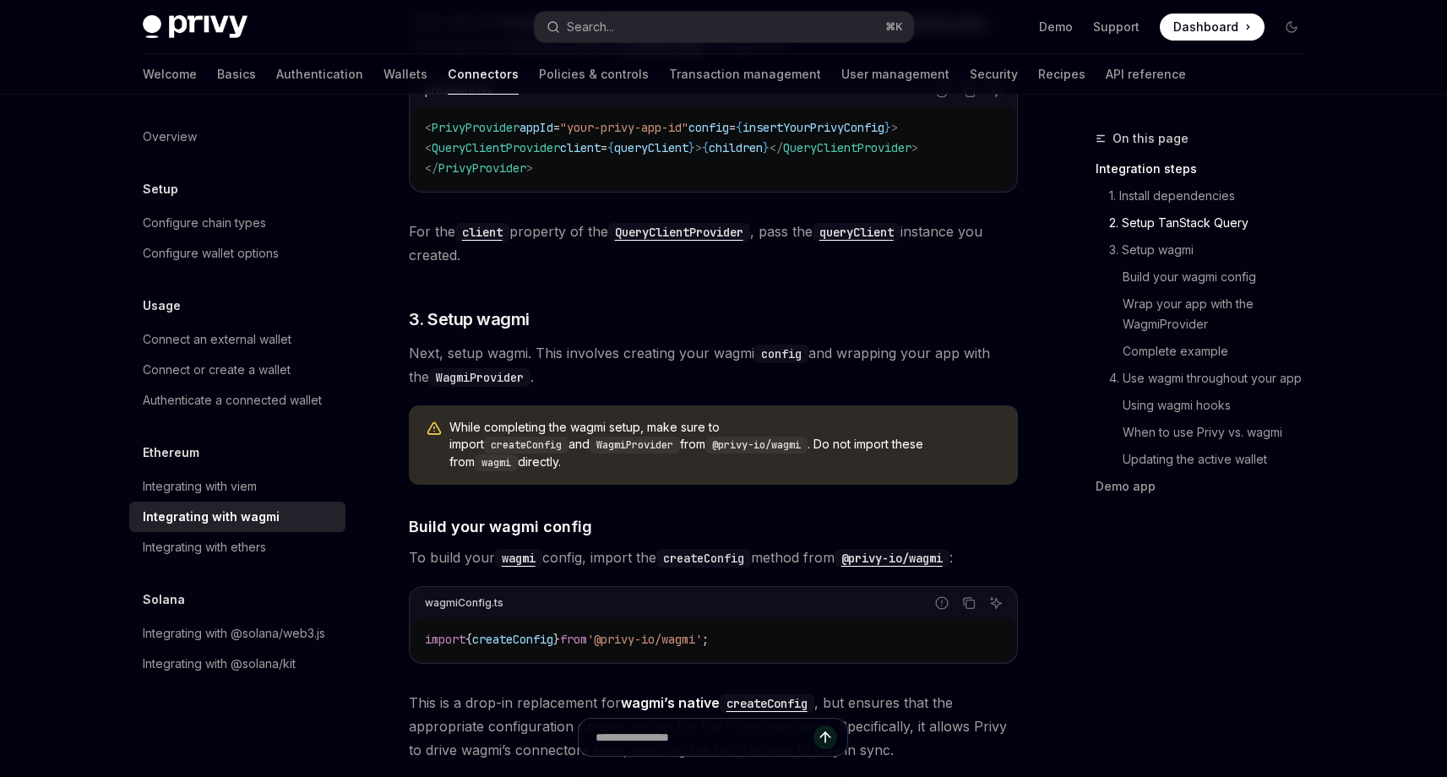
drag, startPoint x: 530, startPoint y: 427, endPoint x: 870, endPoint y: 452, distance: 340.5
click at [870, 452] on span "While completing the wagmi setup, make sure to import createConfig and WagmiPro…" at bounding box center [725, 445] width 552 height 52
click at [872, 452] on span "While completing the wagmi setup, make sure to import createConfig and WagmiPro…" at bounding box center [725, 445] width 552 height 52
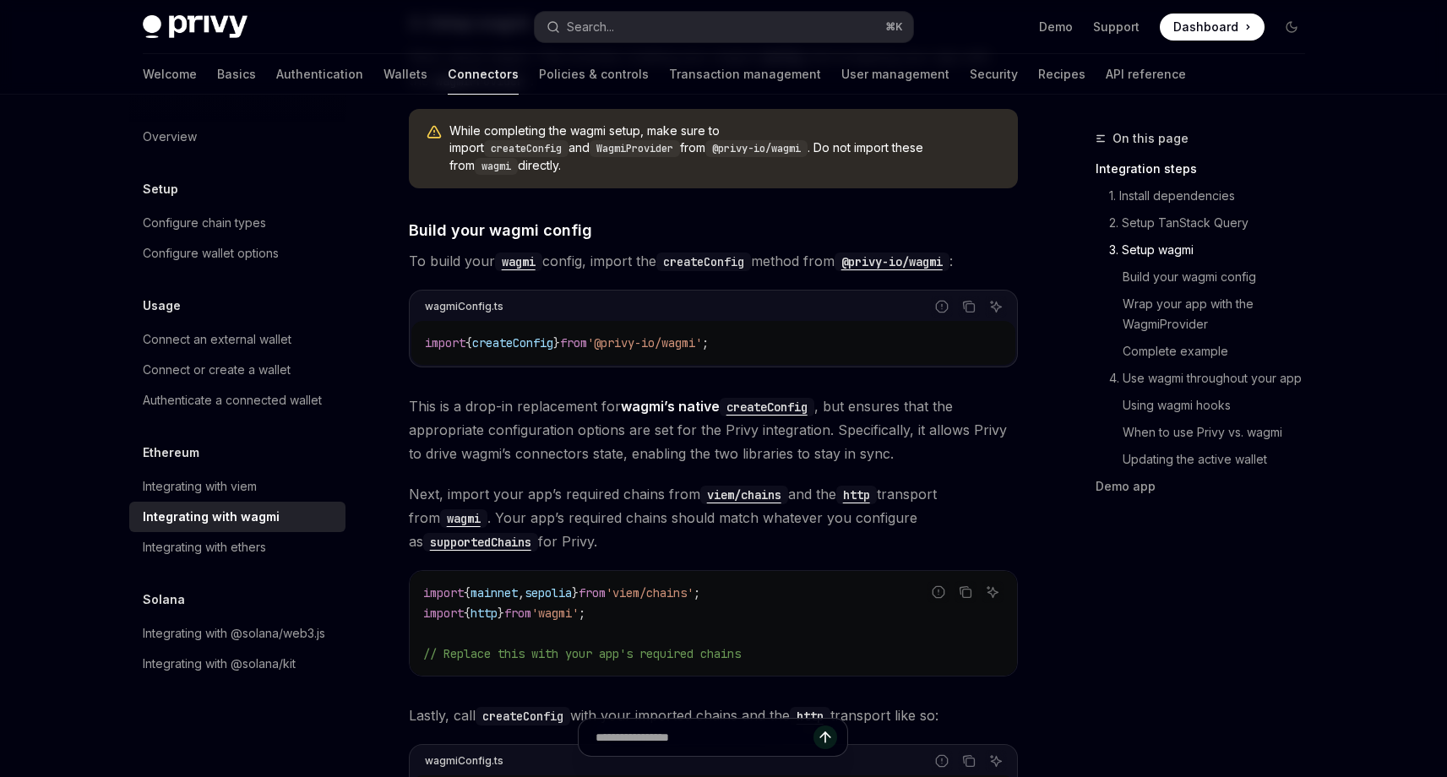
scroll to position [1342, 0]
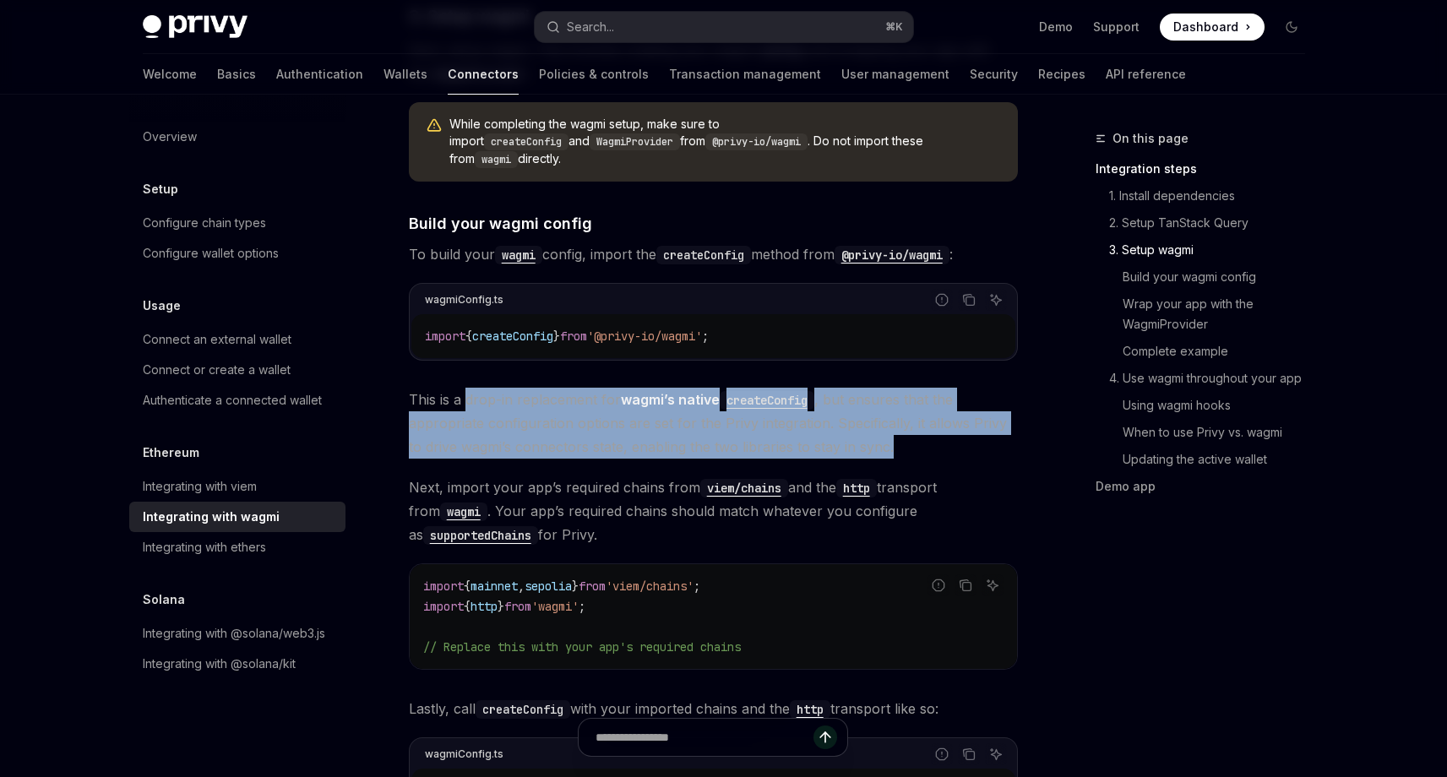
drag, startPoint x: 465, startPoint y: 376, endPoint x: 931, endPoint y: 433, distance: 469.8
click at [929, 435] on span "This is a drop-in replacement for wagmi’s native createConfig , but ensures tha…" at bounding box center [713, 423] width 609 height 71
click at [931, 433] on span "This is a drop-in replacement for wagmi’s native createConfig , but ensures tha…" at bounding box center [713, 423] width 609 height 71
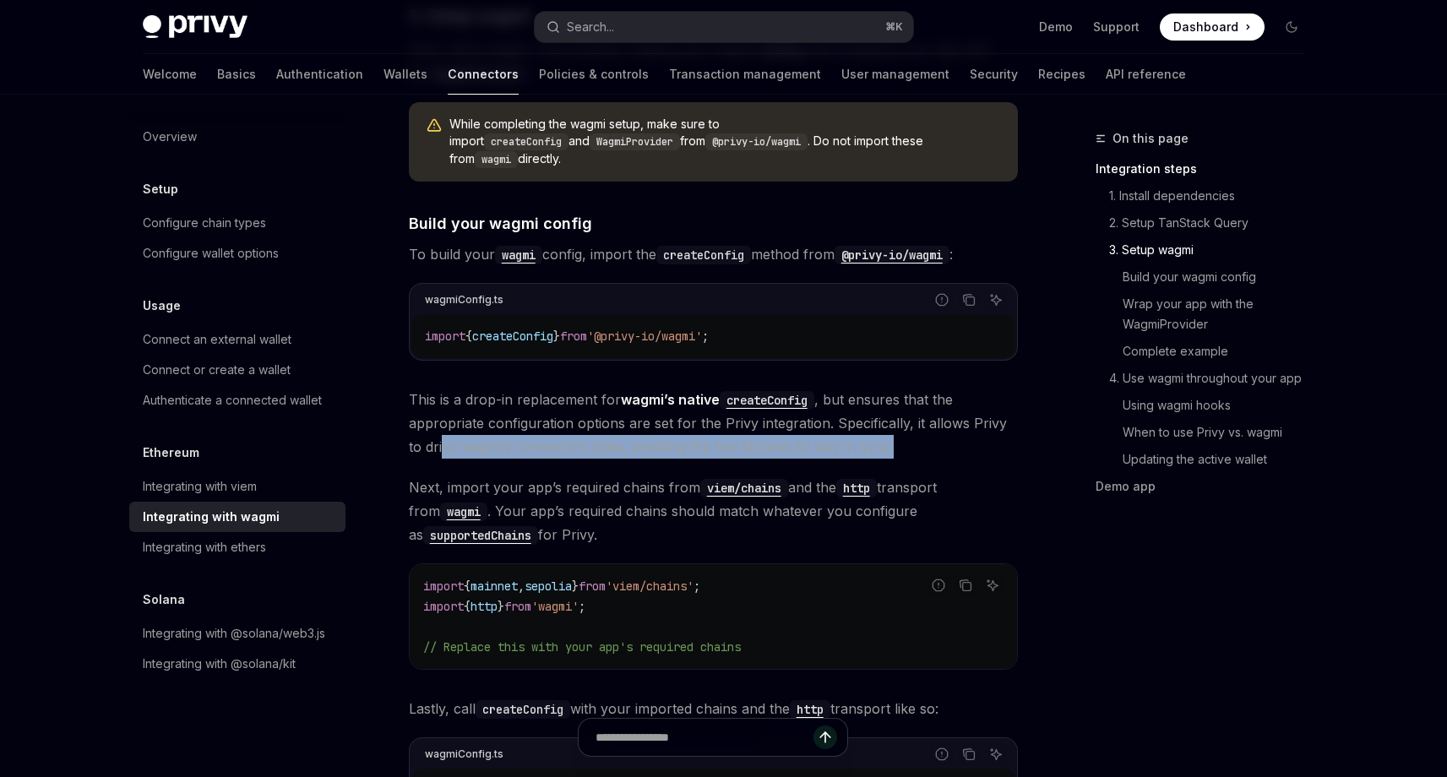
drag, startPoint x: 427, startPoint y: 430, endPoint x: 932, endPoint y: 421, distance: 505.2
click at [932, 421] on span "This is a drop-in replacement for wagmi’s native createConfig , but ensures tha…" at bounding box center [713, 423] width 609 height 71
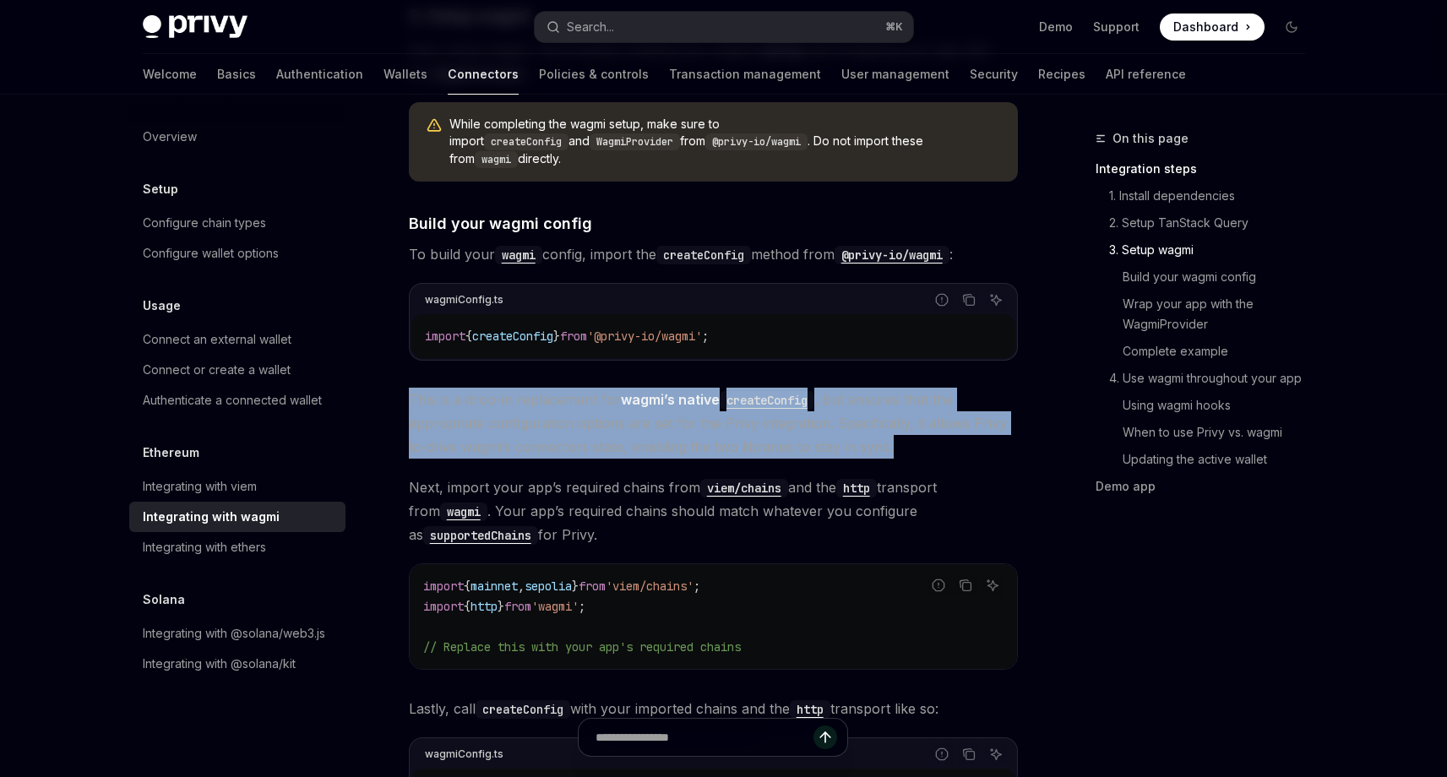
drag, startPoint x: 939, startPoint y: 430, endPoint x: 441, endPoint y: 359, distance: 503.4
click at [503, 403] on span "This is a drop-in replacement for wagmi’s native createConfig , but ensures tha…" at bounding box center [713, 423] width 609 height 71
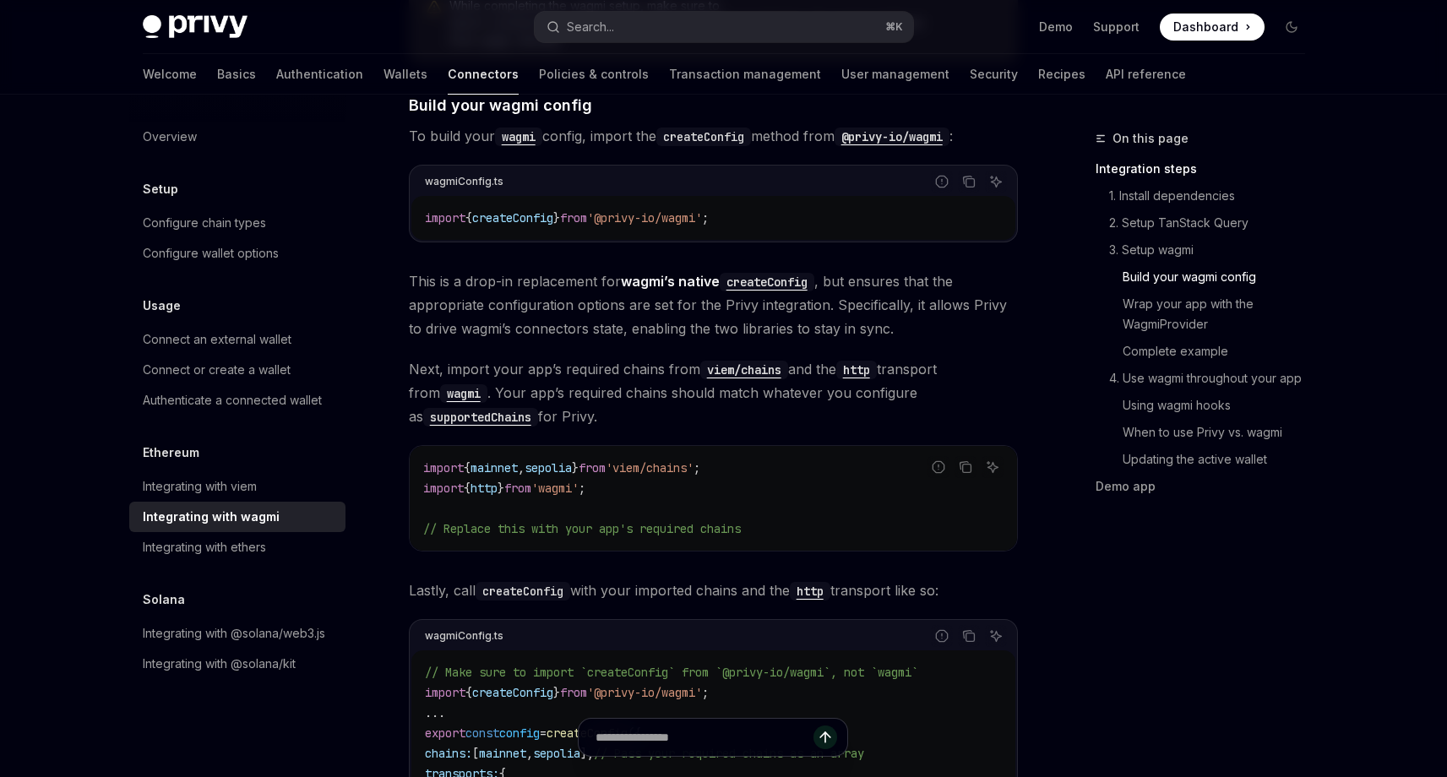
scroll to position [1464, 0]
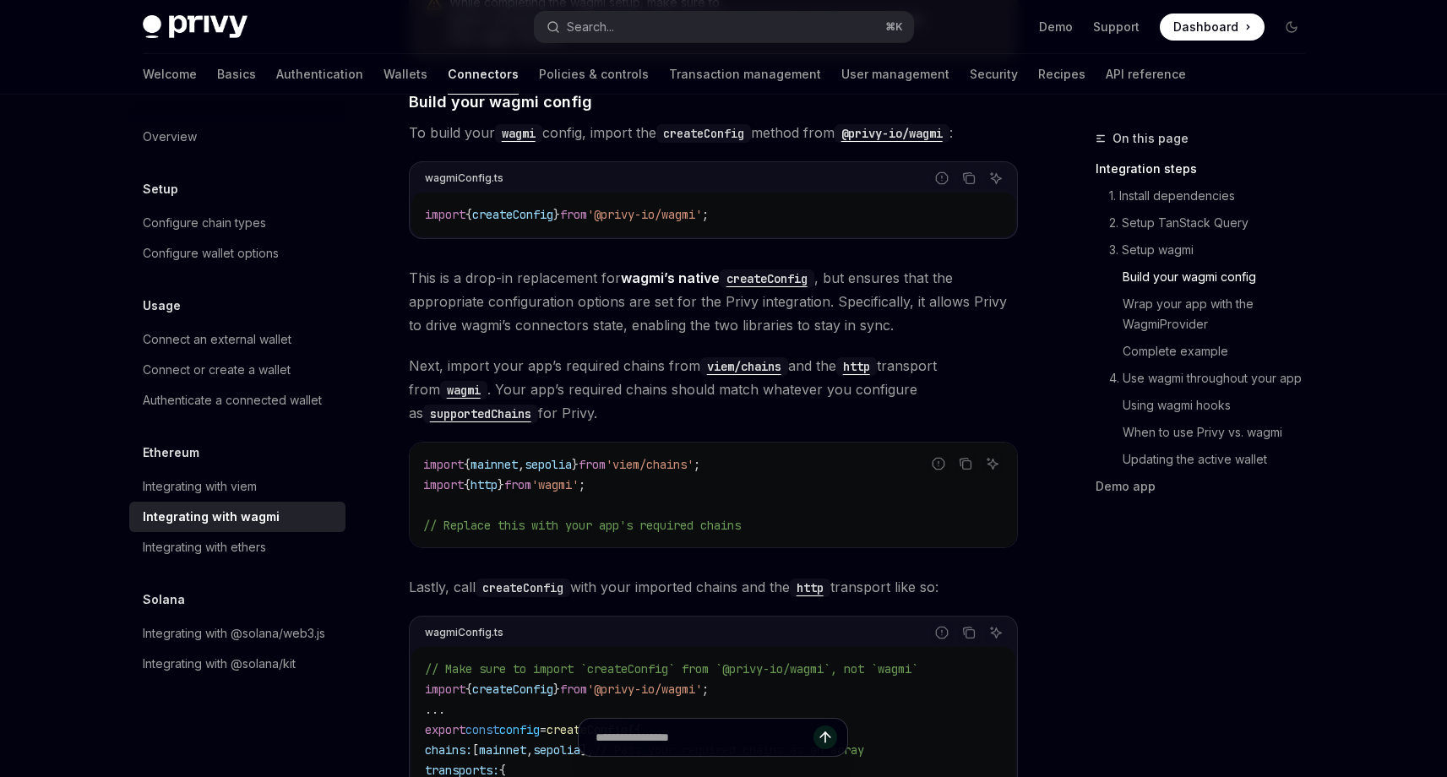
drag, startPoint x: 608, startPoint y: 389, endPoint x: 365, endPoint y: 329, distance: 250.7
click at [488, 354] on span "Next, import your app’s required chains from viem/chains and the http transport…" at bounding box center [713, 389] width 609 height 71
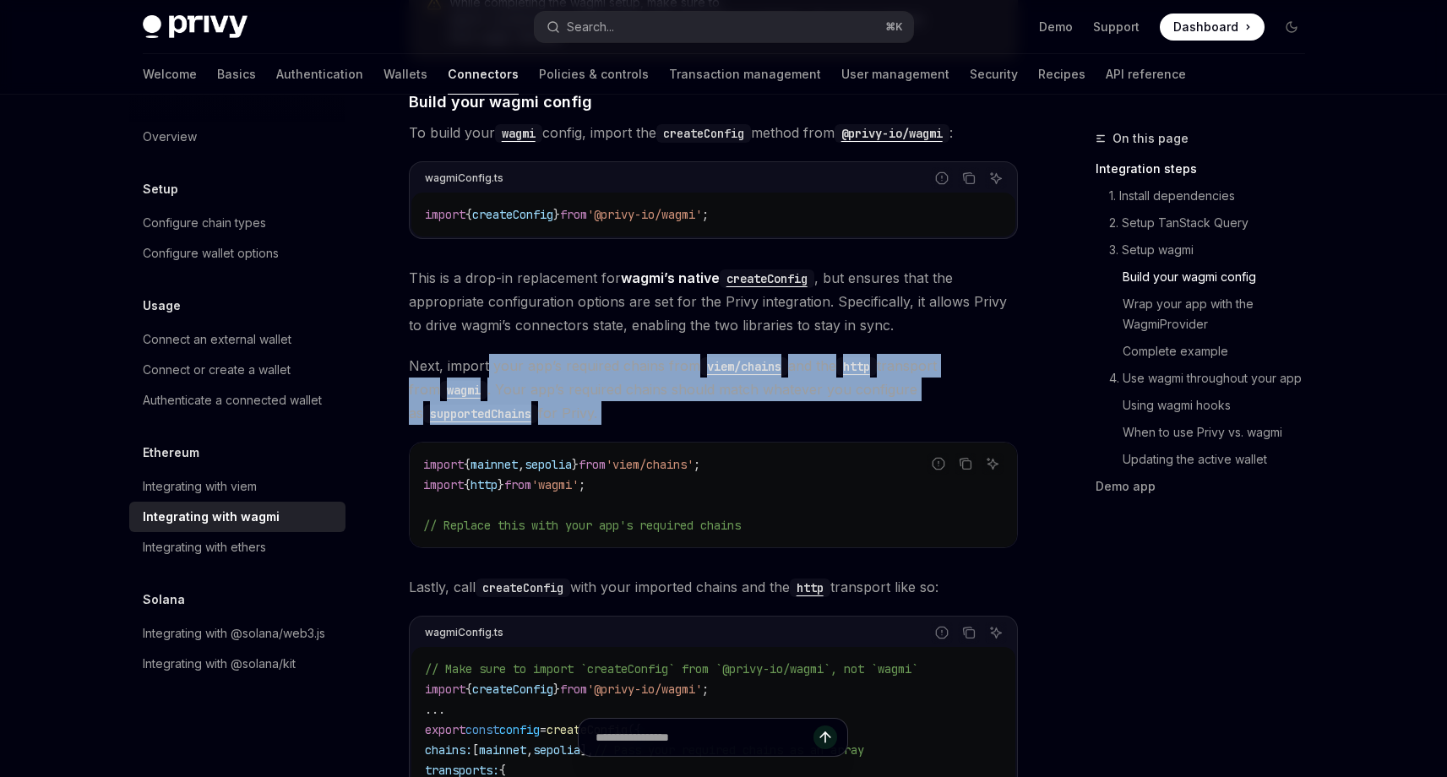
drag, startPoint x: 488, startPoint y: 352, endPoint x: 647, endPoint y: 398, distance: 165.2
click at [647, 398] on span "Next, import your app’s required chains from viem/chains and the http transport…" at bounding box center [713, 389] width 609 height 71
drag, startPoint x: 622, startPoint y: 393, endPoint x: 647, endPoint y: 396, distance: 25.6
click at [647, 396] on span "Next, import your app’s required chains from viem/chains and the http transport…" at bounding box center [713, 389] width 609 height 71
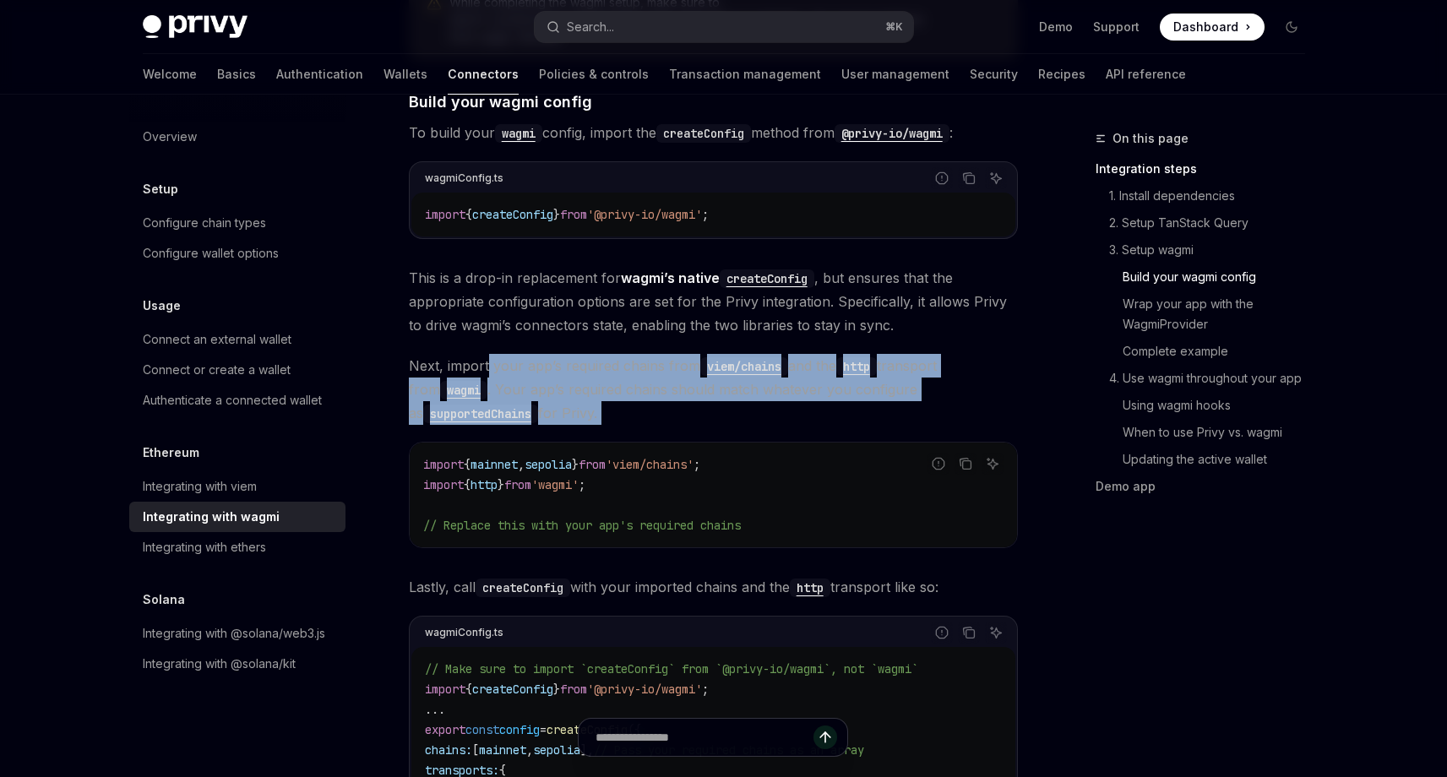
click at [647, 394] on span "Next, import your app’s required chains from viem/chains and the http transport…" at bounding box center [713, 389] width 609 height 71
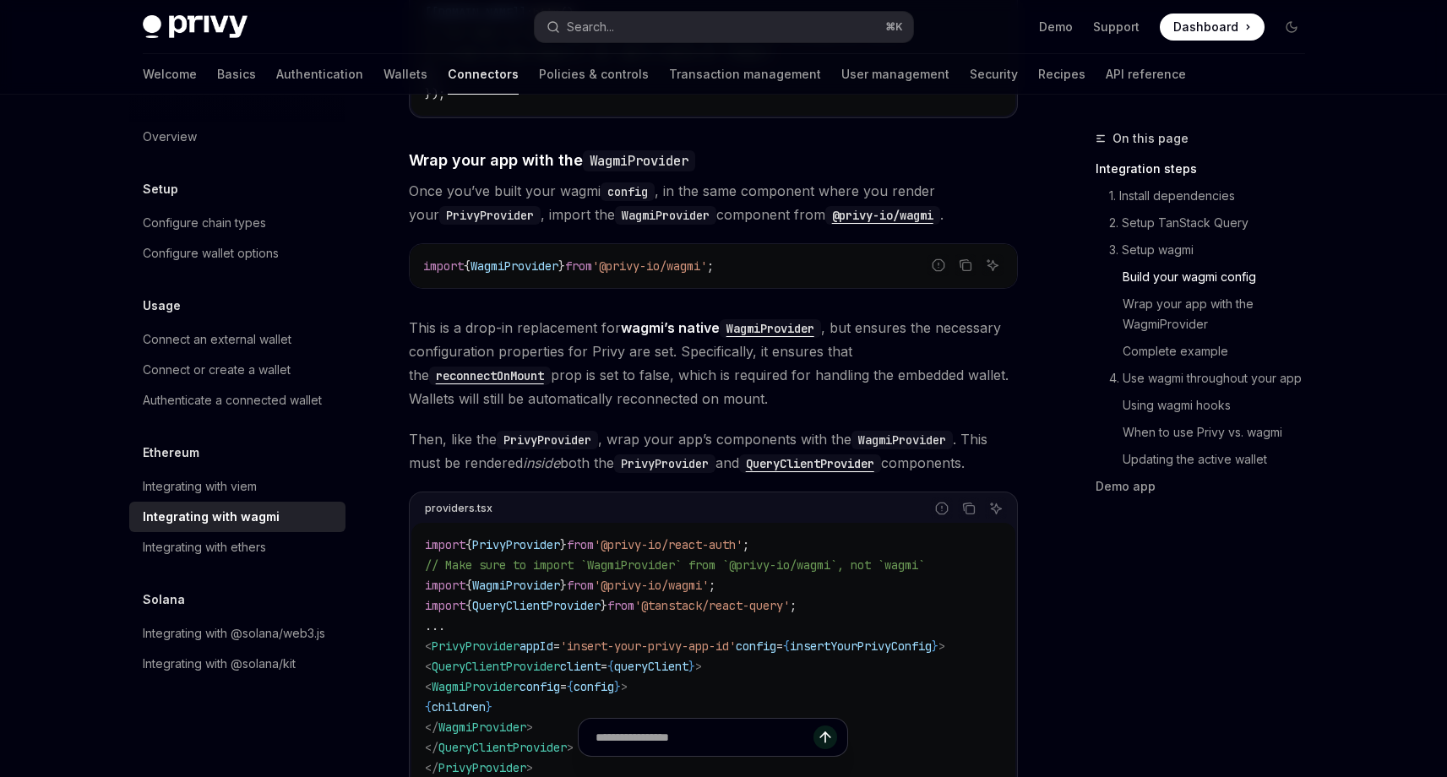
scroll to position [2276, 0]
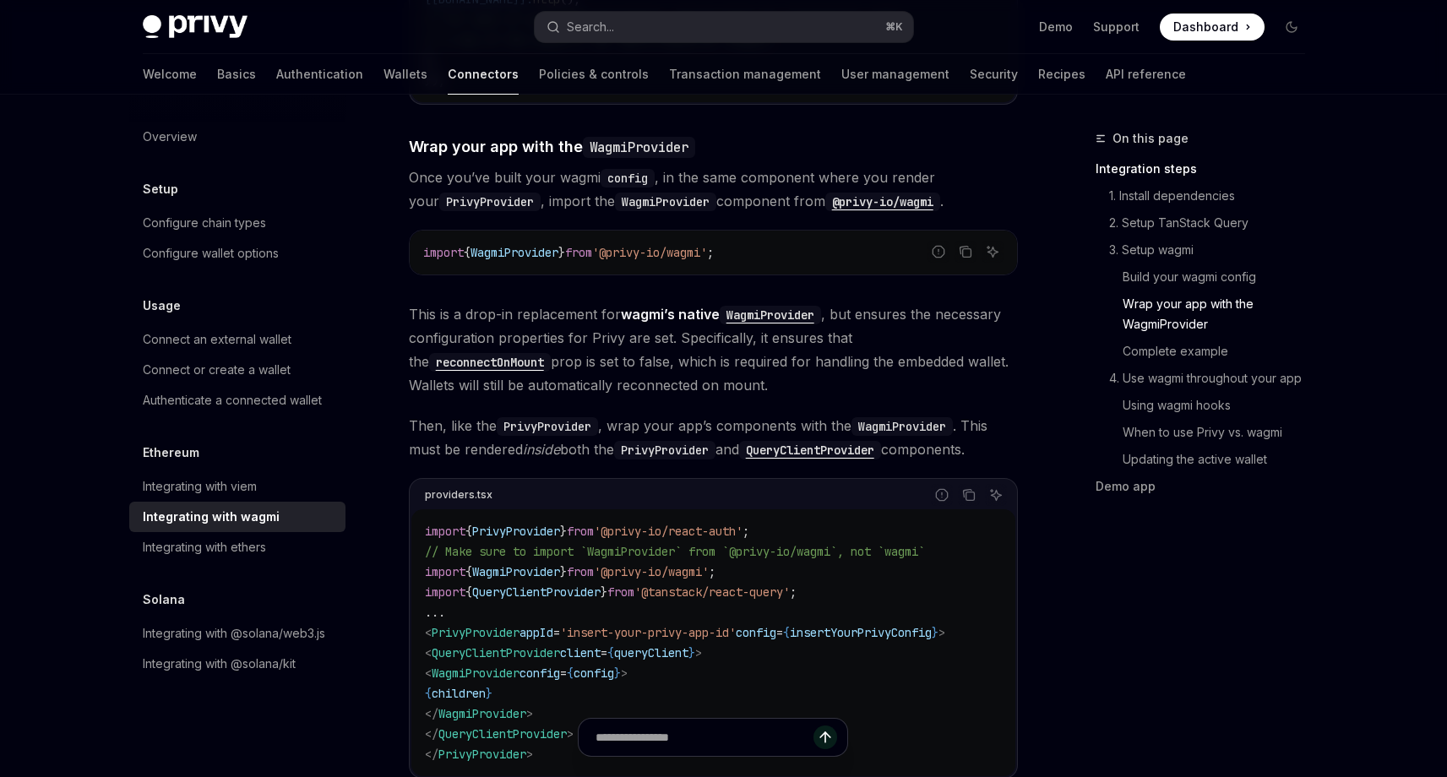
drag, startPoint x: 525, startPoint y: 291, endPoint x: 701, endPoint y: 372, distance: 193.5
click at [701, 372] on span "This is a drop-in replacement for wagmi’s native WagmiProvider , but ensures th…" at bounding box center [713, 349] width 609 height 95
drag, startPoint x: 434, startPoint y: 330, endPoint x: 693, endPoint y: 374, distance: 262.2
click at [693, 374] on span "This is a drop-in replacement for wagmi’s native WagmiProvider , but ensures th…" at bounding box center [713, 349] width 609 height 95
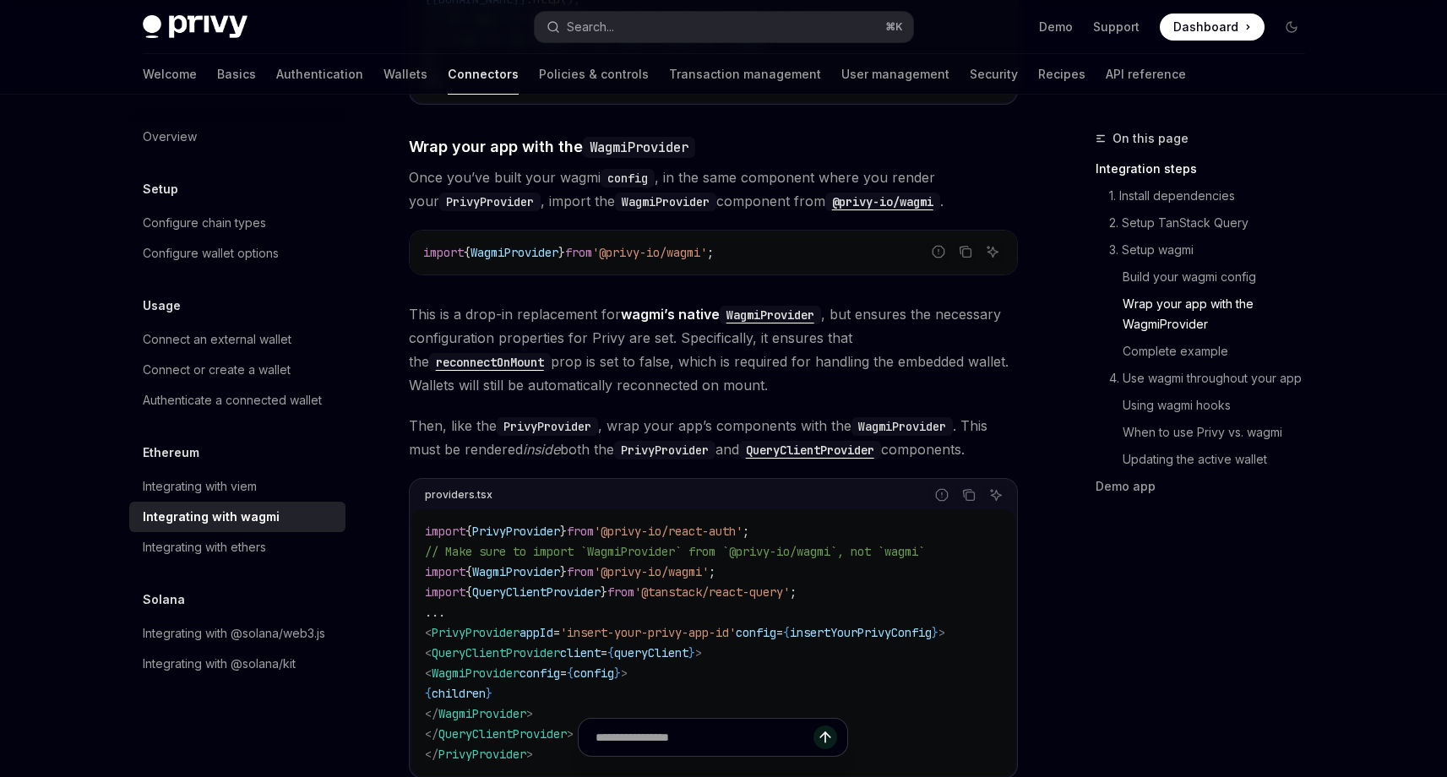
click at [693, 374] on span "This is a drop-in replacement for wagmi’s native WagmiProvider , but ensures th…" at bounding box center [713, 349] width 609 height 95
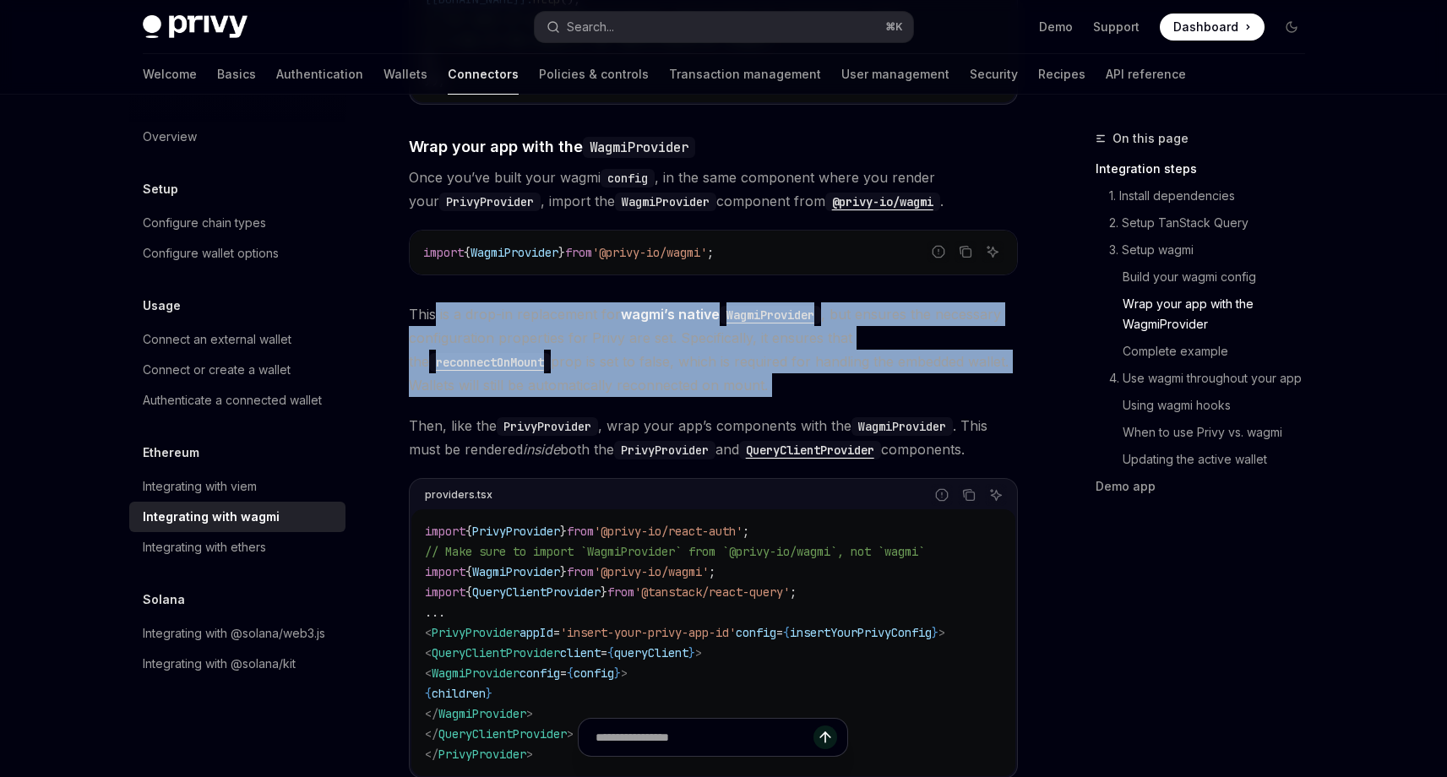
drag, startPoint x: 693, startPoint y: 374, endPoint x: 434, endPoint y: 295, distance: 270.4
click at [434, 302] on span "This is a drop-in replacement for wagmi’s native WagmiProvider , but ensures th…" at bounding box center [713, 349] width 609 height 95
click at [632, 361] on span "This is a drop-in replacement for wagmi’s native WagmiProvider , but ensures th…" at bounding box center [713, 349] width 609 height 95
drag, startPoint x: 598, startPoint y: 335, endPoint x: 723, endPoint y: 367, distance: 129.1
click at [723, 367] on span "This is a drop-in replacement for wagmi’s native WagmiProvider , but ensures th…" at bounding box center [713, 349] width 609 height 95
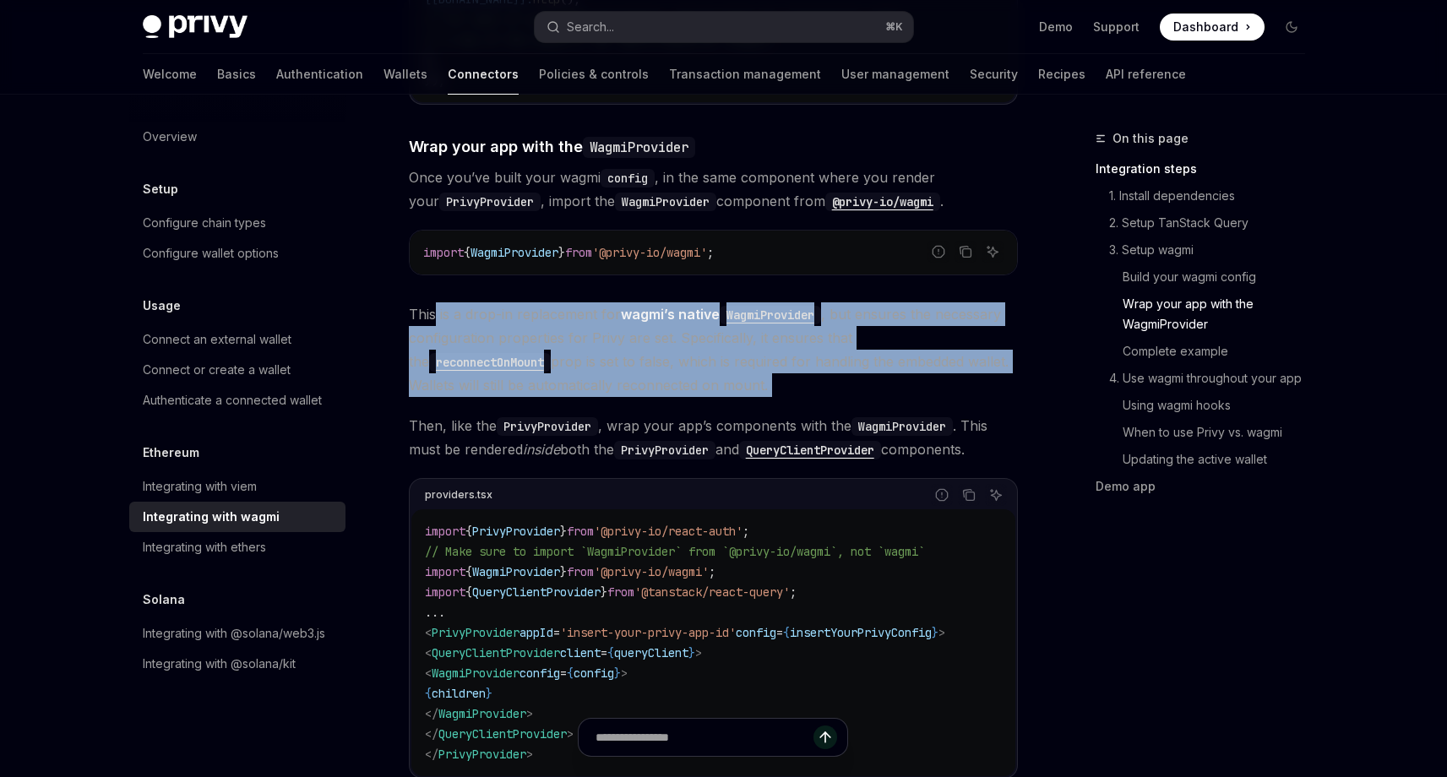
click at [723, 367] on span "This is a drop-in replacement for wagmi’s native WagmiProvider , but ensures th…" at bounding box center [713, 349] width 609 height 95
drag, startPoint x: 725, startPoint y: 367, endPoint x: 405, endPoint y: 290, distance: 328.6
click at [405, 290] on div "Ethereum Integrating with wagmi OpenAI Open in ChatGPT OpenAI Open in ChatGPT W…" at bounding box center [555, 598] width 932 height 5491
click at [432, 305] on span "This is a drop-in replacement for wagmi’s native WagmiProvider , but ensures th…" at bounding box center [713, 349] width 609 height 95
drag, startPoint x: 694, startPoint y: 369, endPoint x: 424, endPoint y: 298, distance: 279.4
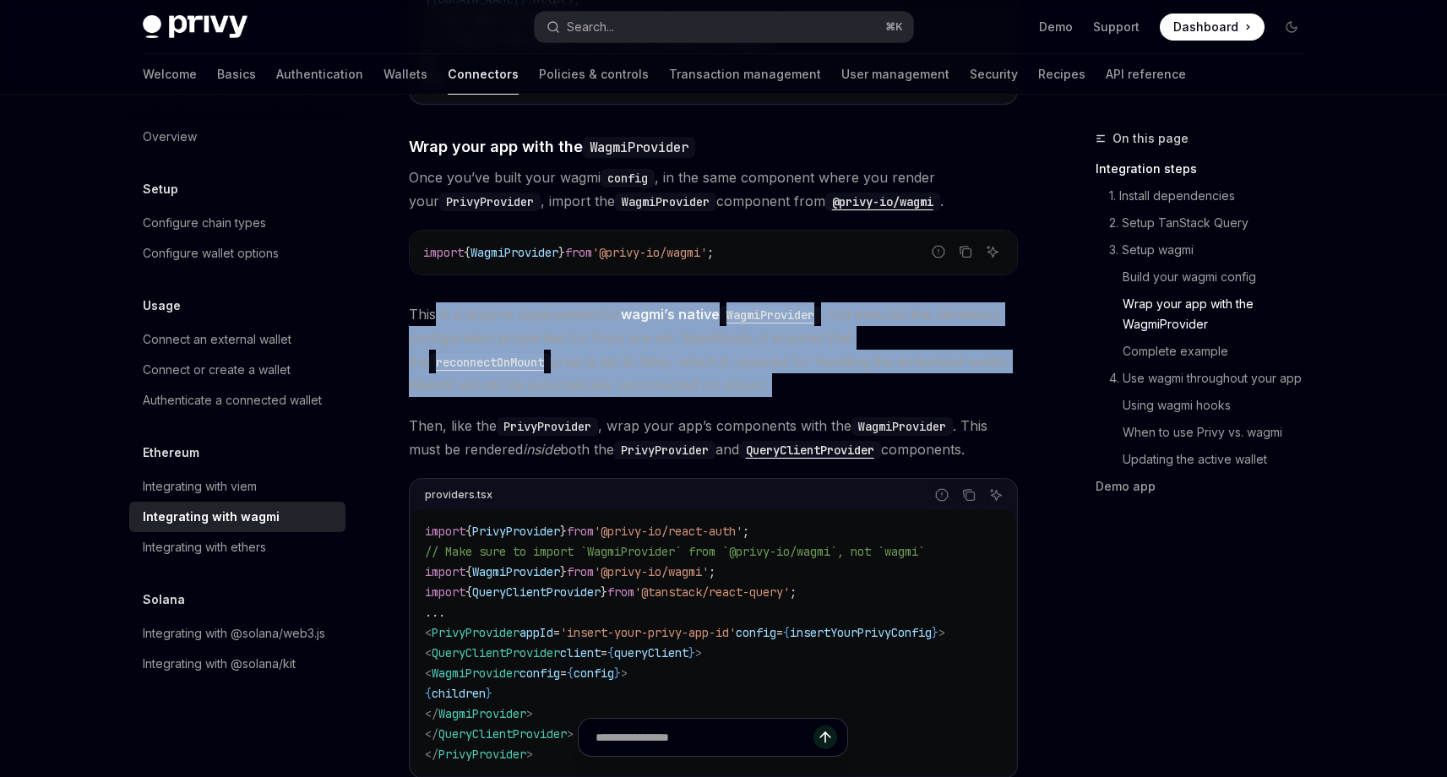
click at [417, 302] on span "This is a drop-in replacement for wagmi’s native WagmiProvider , but ensures th…" at bounding box center [713, 349] width 609 height 95
click at [595, 359] on span "This is a drop-in replacement for wagmi’s native WagmiProvider , but ensures th…" at bounding box center [713, 349] width 609 height 95
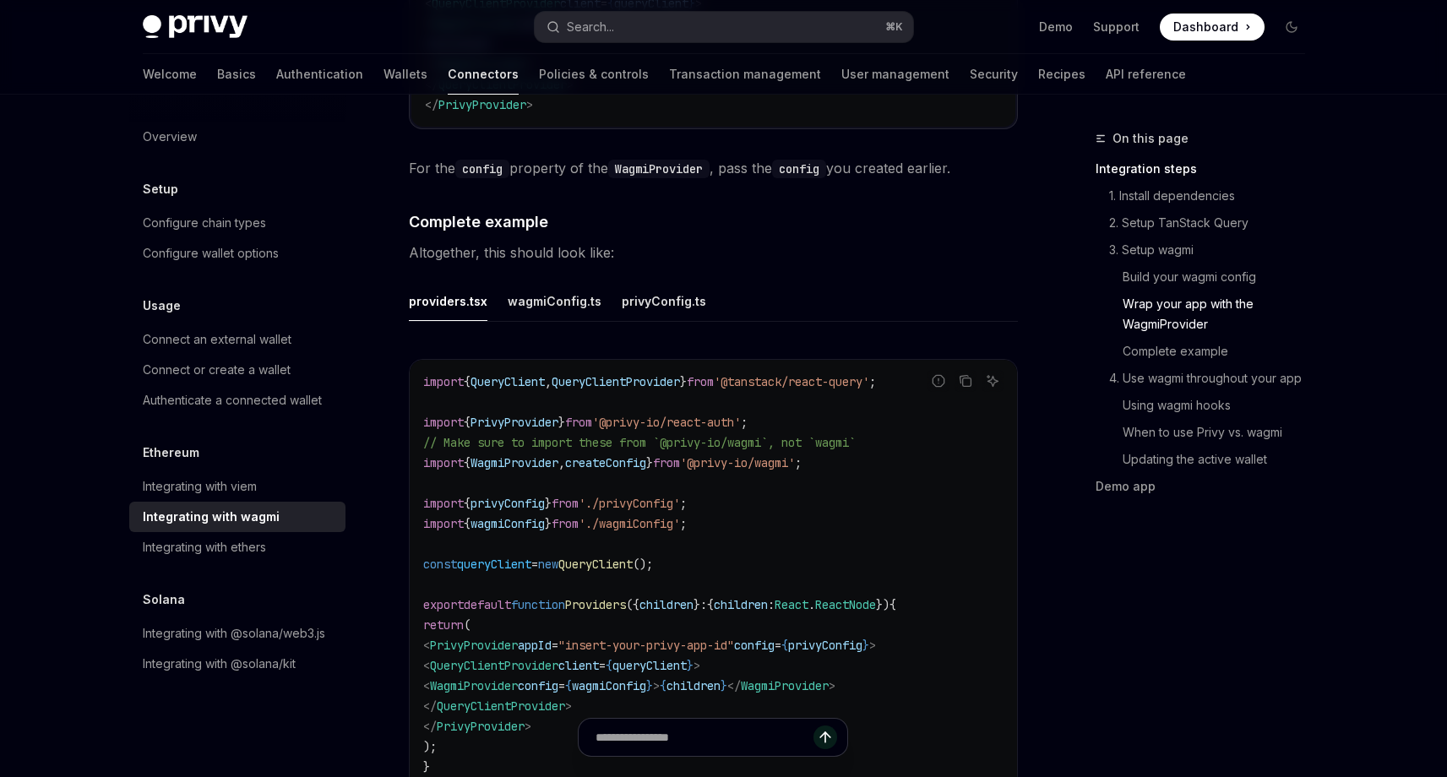
scroll to position [2939, 0]
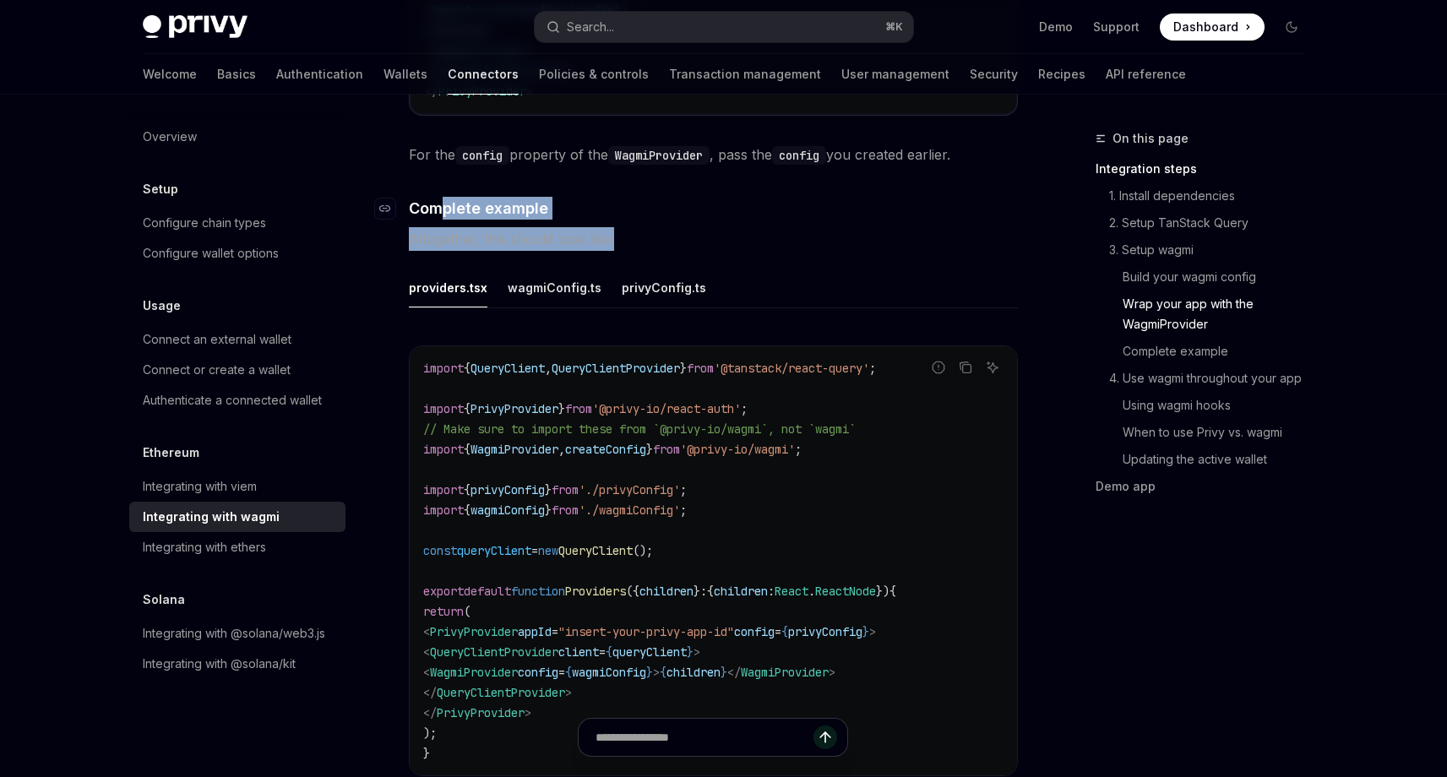
drag, startPoint x: 465, startPoint y: 187, endPoint x: 441, endPoint y: 187, distance: 23.7
click at [661, 236] on span "Altogether, this should look like:" at bounding box center [713, 239] width 609 height 24
drag, startPoint x: 642, startPoint y: 232, endPoint x: 429, endPoint y: 183, distance: 218.4
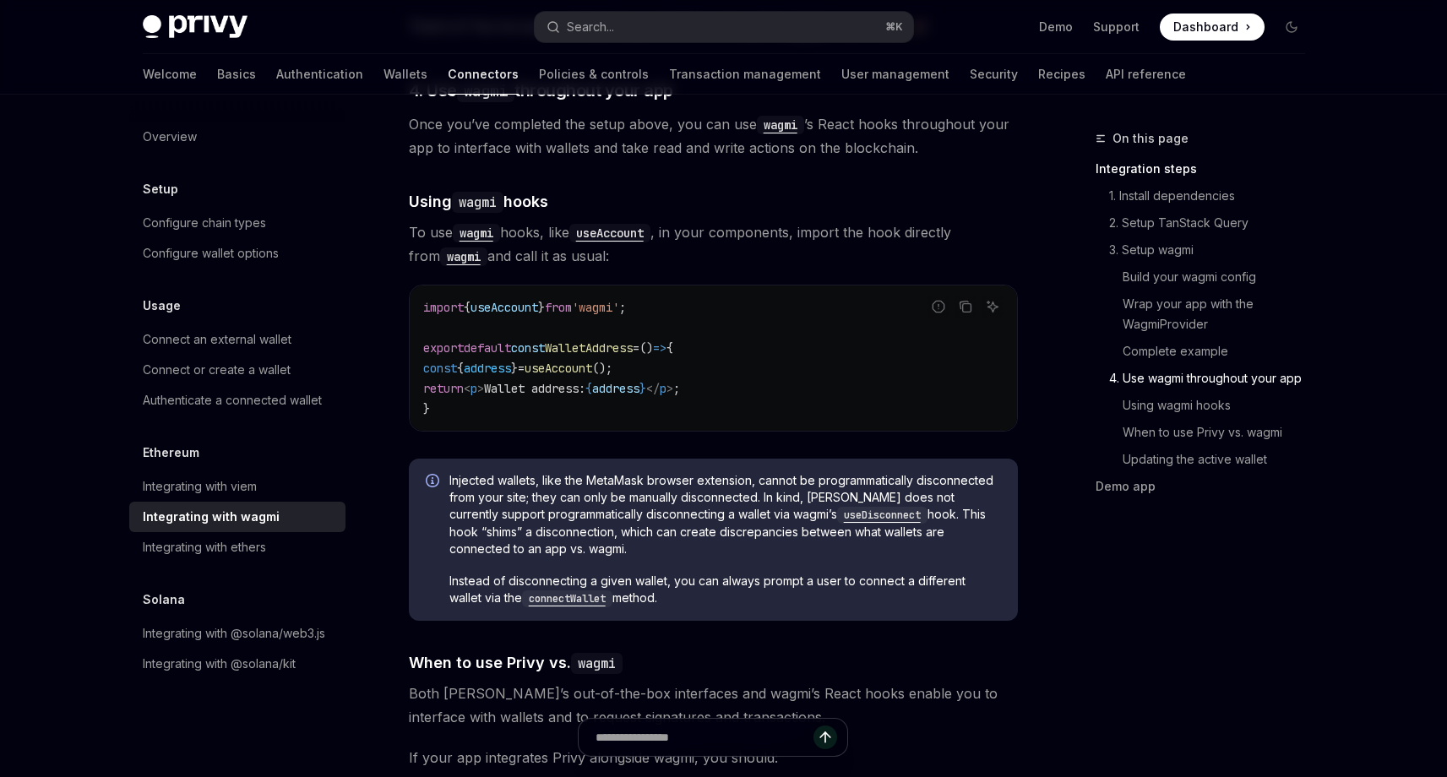
scroll to position [3746, 0]
drag, startPoint x: 640, startPoint y: 587, endPoint x: 419, endPoint y: 568, distance: 222.1
click at [419, 568] on div "Injected wallets, like the MetaMask browser extension, cannot be programmatical…" at bounding box center [713, 538] width 609 height 162
click at [644, 571] on span "Instead of disconnecting a given wallet, you can always prompt a user to connec…" at bounding box center [725, 588] width 552 height 35
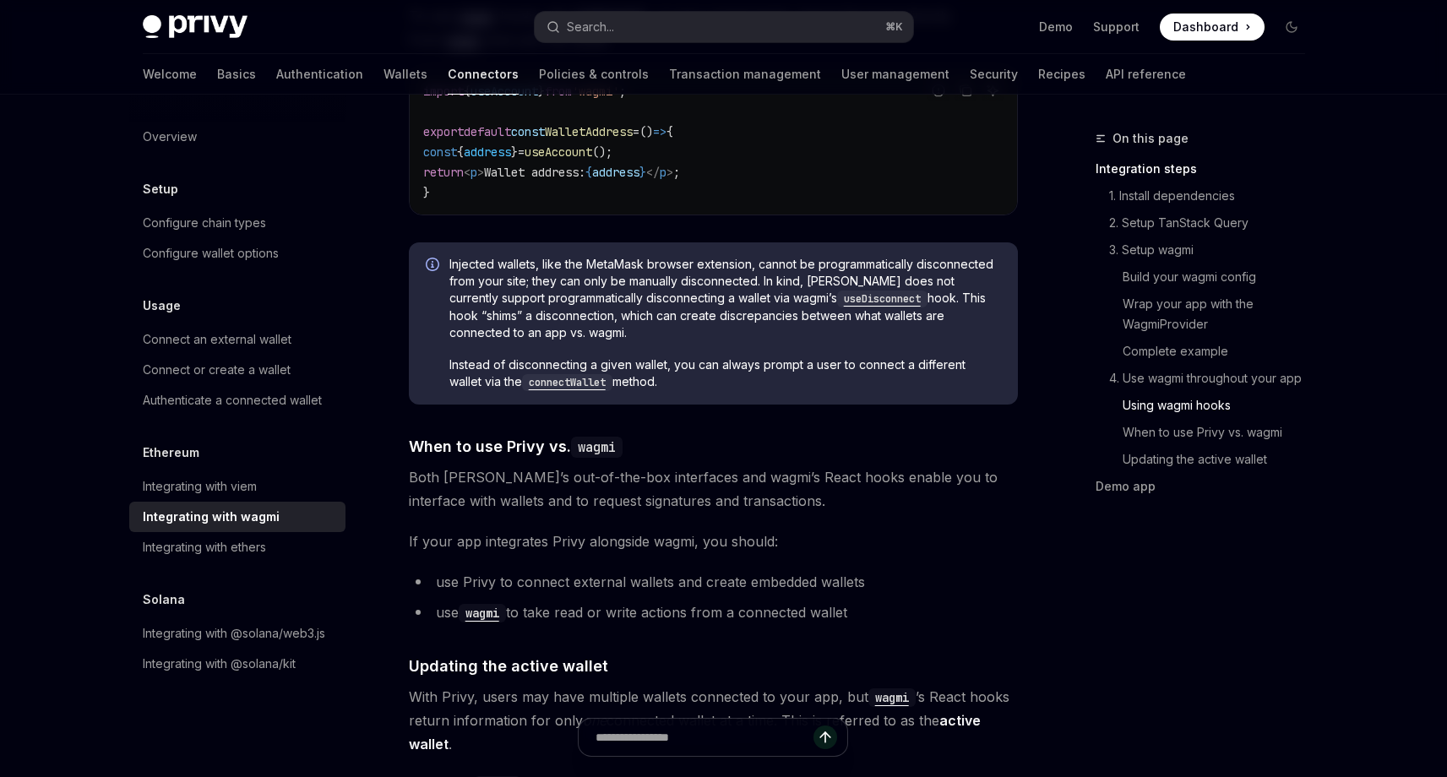
scroll to position [3967, 0]
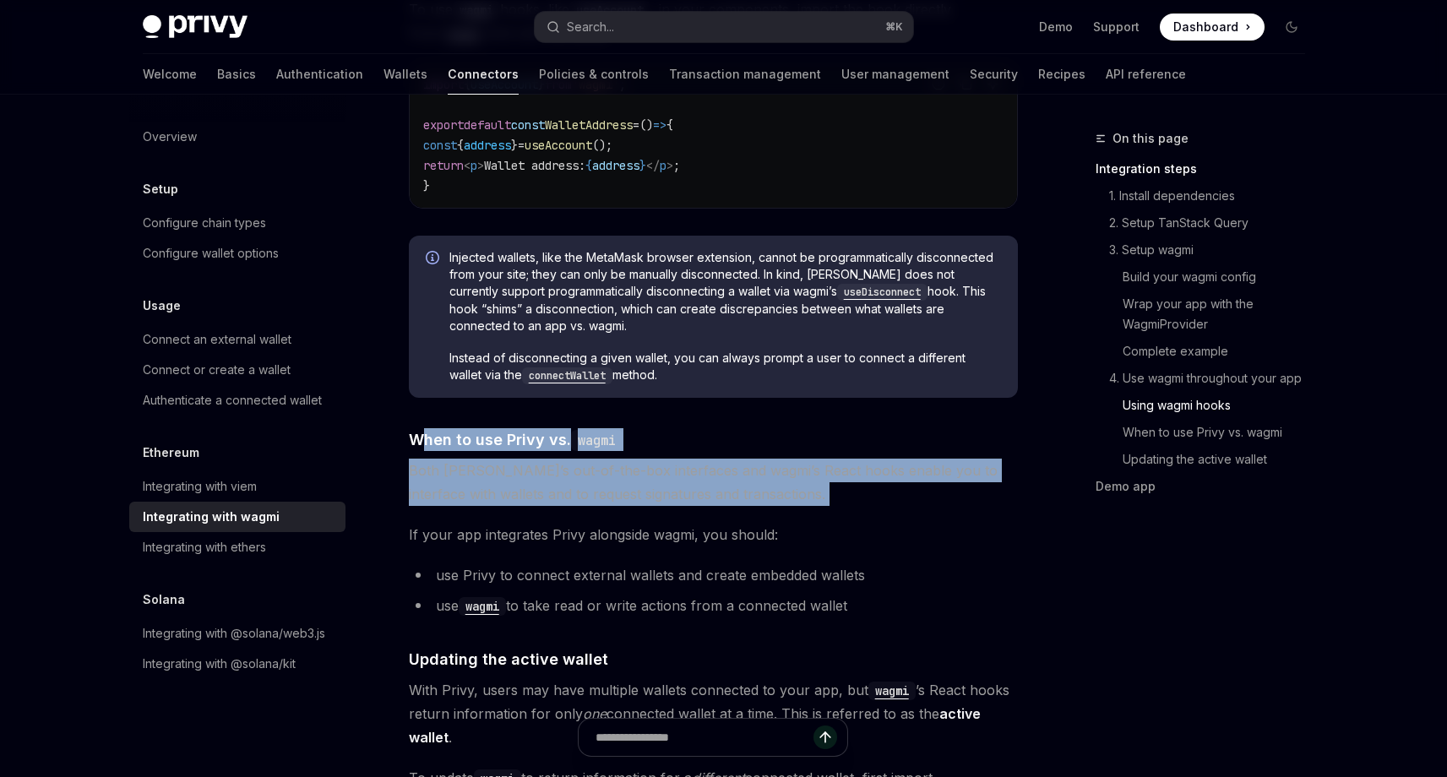
drag, startPoint x: 417, startPoint y: 428, endPoint x: 873, endPoint y: 504, distance: 462.4
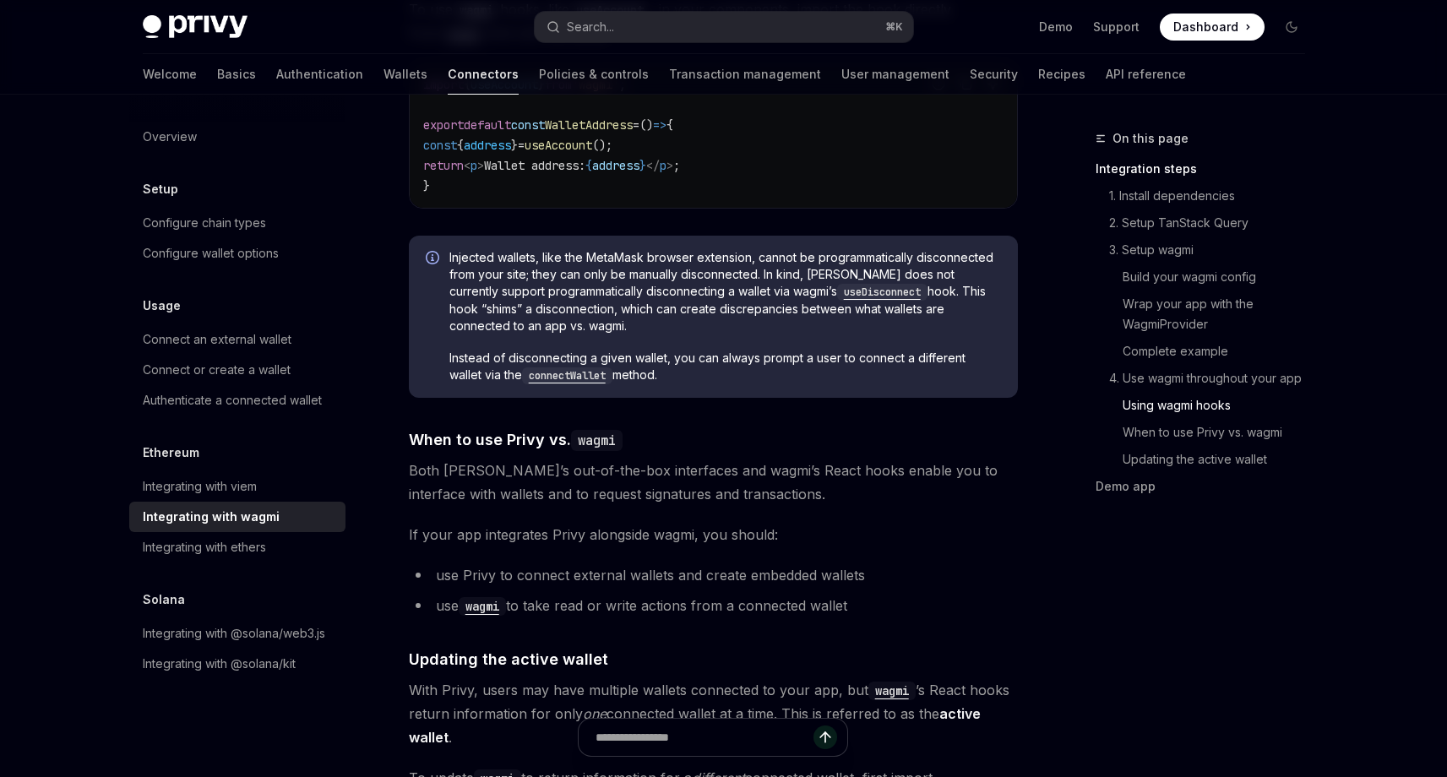
drag, startPoint x: 873, startPoint y: 504, endPoint x: 860, endPoint y: 501, distance: 13.9
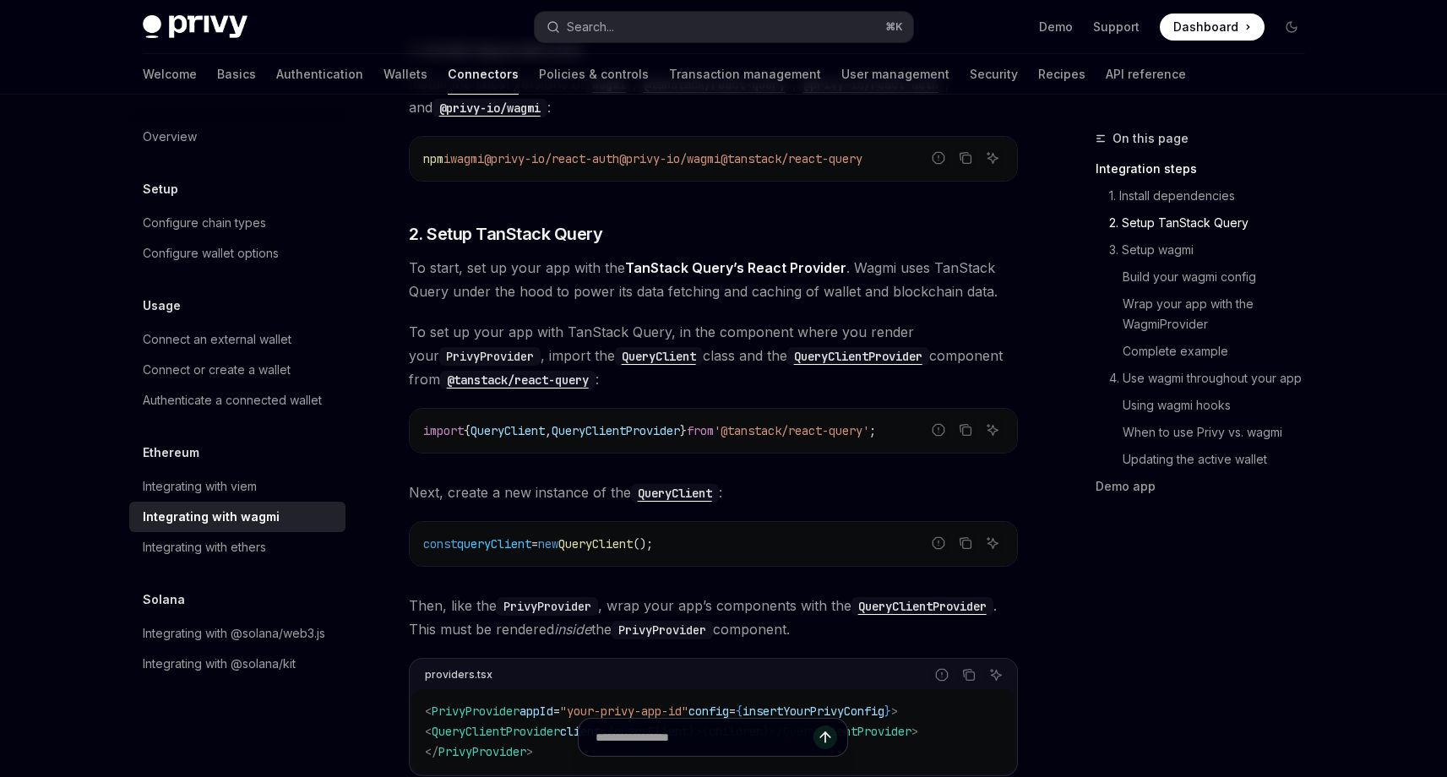
scroll to position [0, 0]
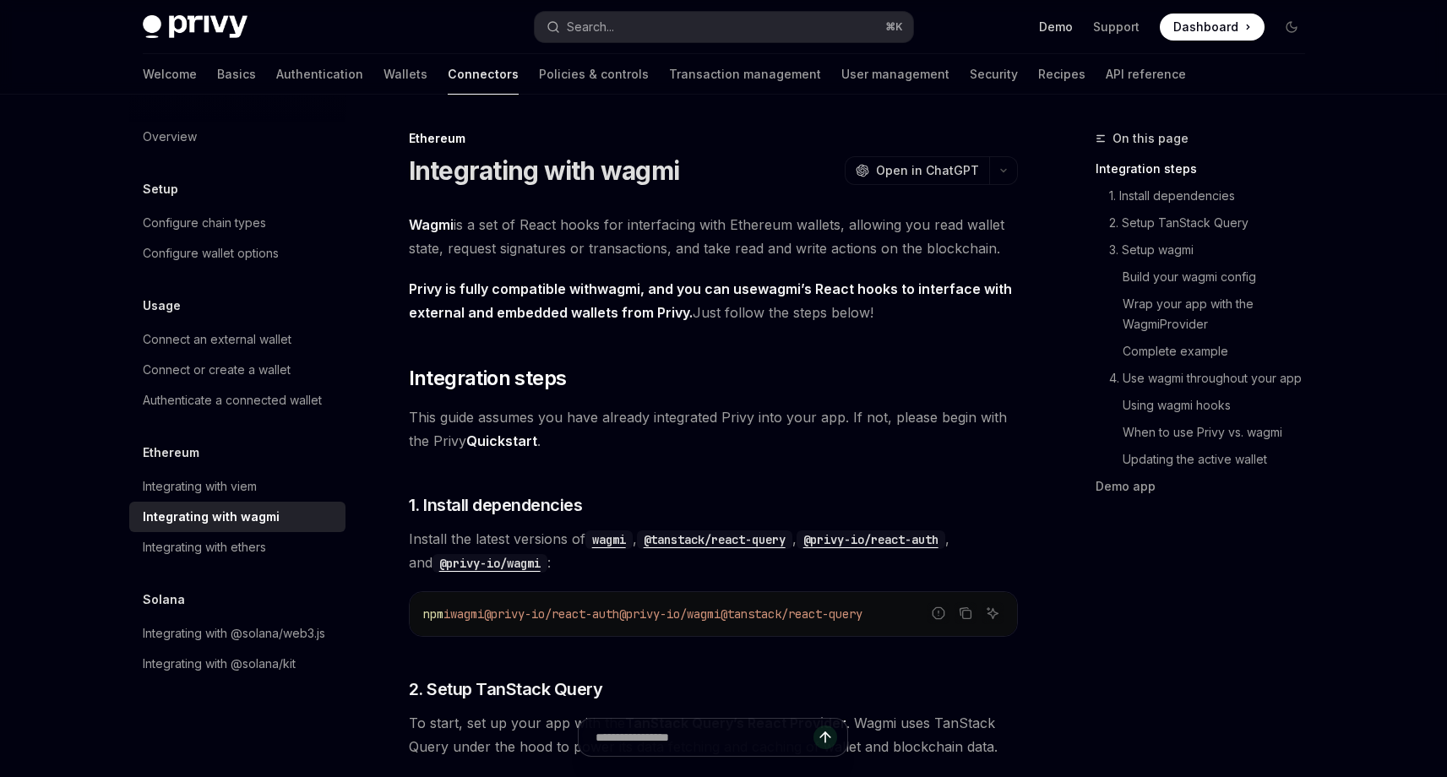
click at [1070, 26] on link "Demo" at bounding box center [1056, 27] width 34 height 17
